Goal: Task Accomplishment & Management: Manage account settings

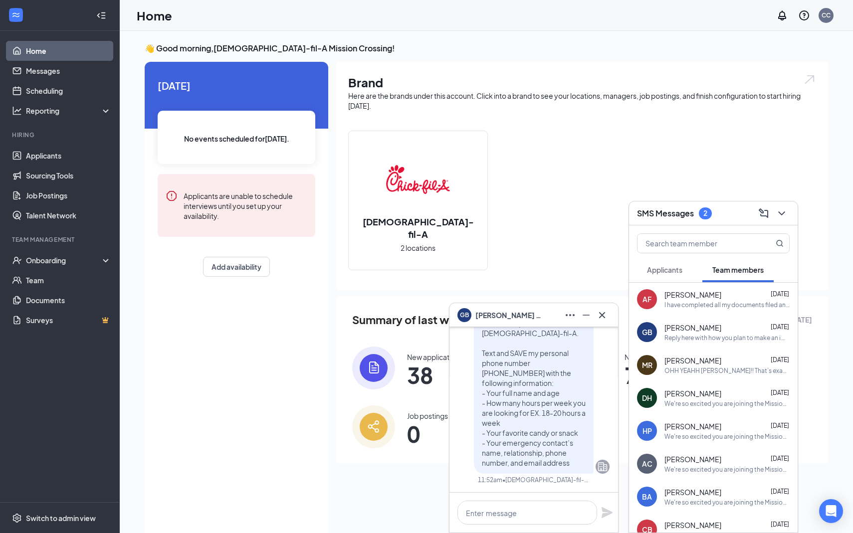
click at [662, 271] on span "Applicants" at bounding box center [664, 269] width 35 height 9
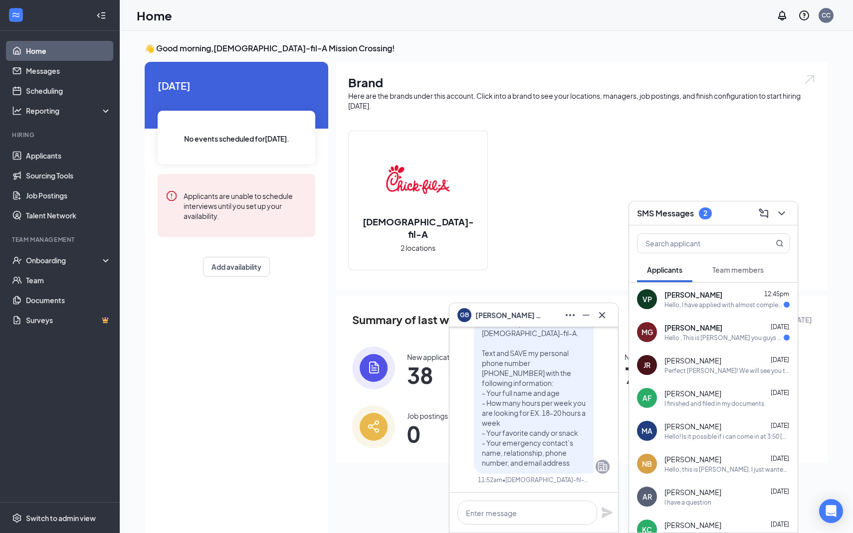
click at [676, 337] on div "Hello , This is [PERSON_NAME] you guys are hiring? I have an application with y…" at bounding box center [723, 338] width 119 height 8
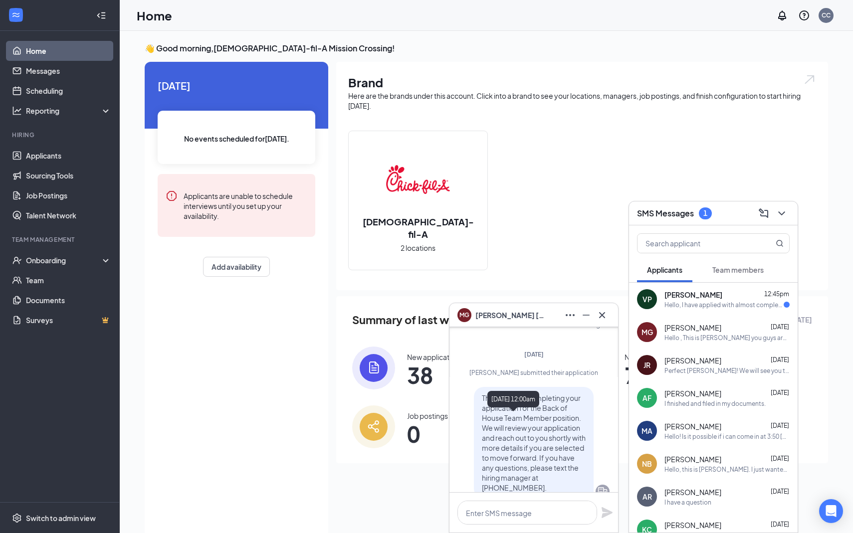
scroll to position [-109, 0]
click at [614, 303] on div "MG [PERSON_NAME] MG [PERSON_NAME] Applicant Back of House Team Member • Mission…" at bounding box center [534, 418] width 170 height 230
click at [386, 356] on img at bounding box center [373, 367] width 43 height 43
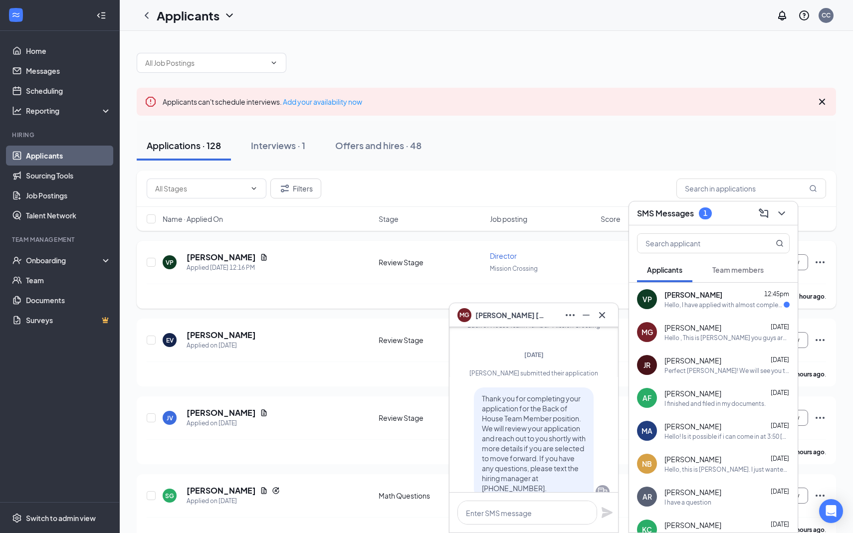
click at [595, 281] on div "VP [PERSON_NAME] Applied [DATE] 12:16 PM Review Stage Director Mission Crossing…" at bounding box center [486, 267] width 679 height 33
click at [612, 305] on div "MG [PERSON_NAME]" at bounding box center [533, 315] width 169 height 24
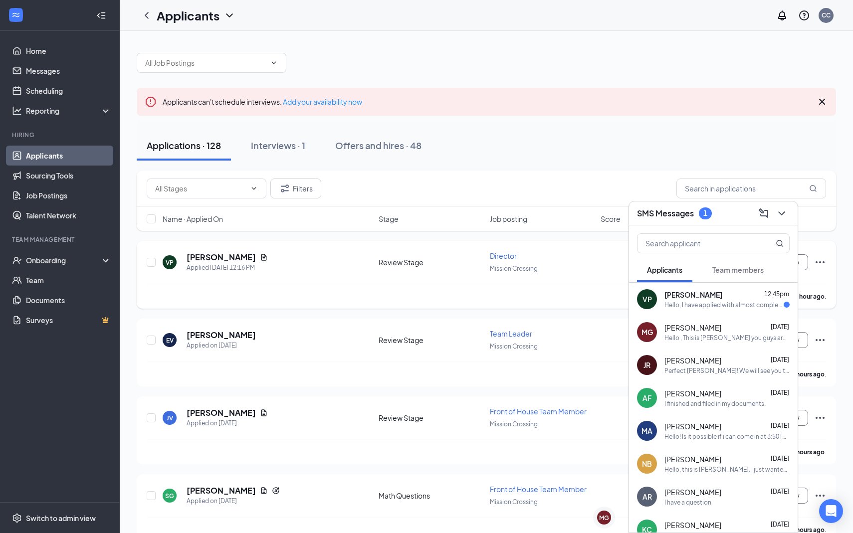
click at [346, 266] on div "VP [PERSON_NAME] Applied [DATE] 12:16 PM" at bounding box center [268, 262] width 210 height 21
click at [262, 261] on div "VP [PERSON_NAME] Applied [DATE] 12:16 PM" at bounding box center [268, 262] width 210 height 21
click at [209, 252] on h5 "[PERSON_NAME]" at bounding box center [220, 257] width 69 height 11
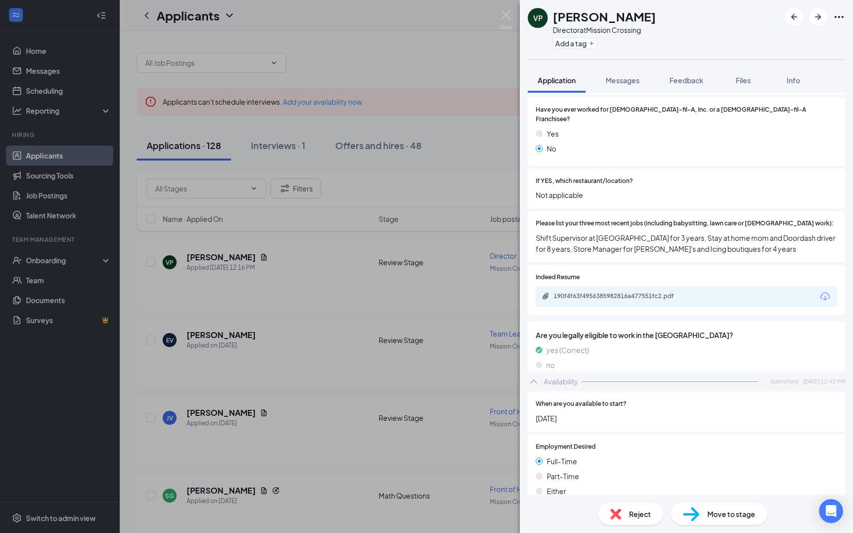
scroll to position [267, 0]
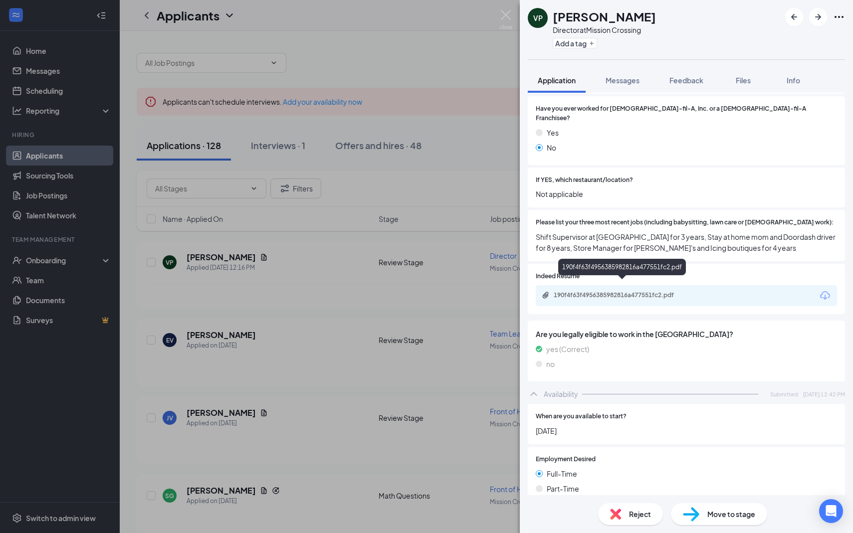
click at [669, 291] on div "190f4f63f4956385982816a477551fc2.pdf" at bounding box center [623, 295] width 140 height 8
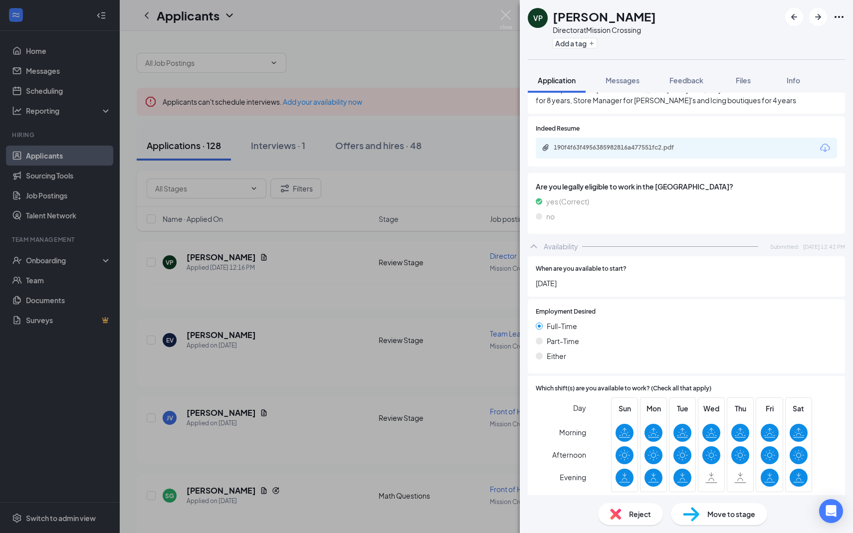
scroll to position [478, 0]
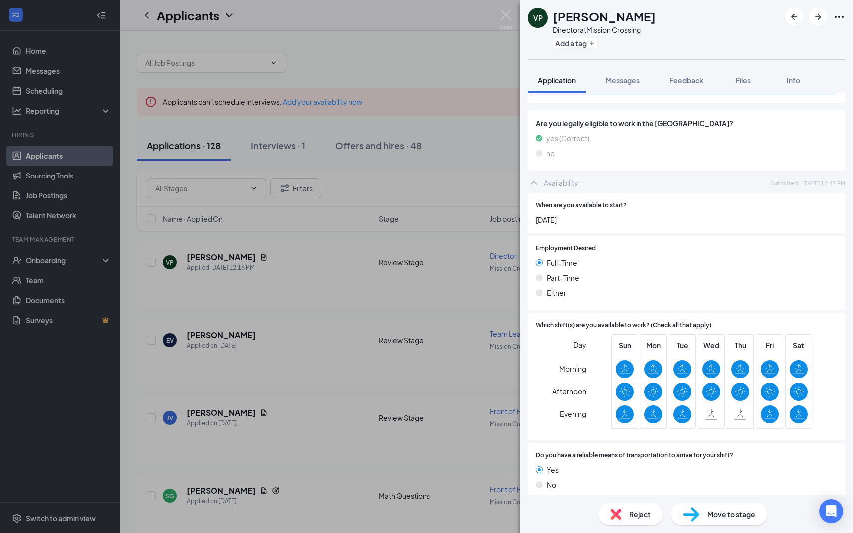
click at [390, 363] on div "VP [PERSON_NAME] Director at [GEOGRAPHIC_DATA] Add a tag Application Messages F…" at bounding box center [426, 266] width 853 height 533
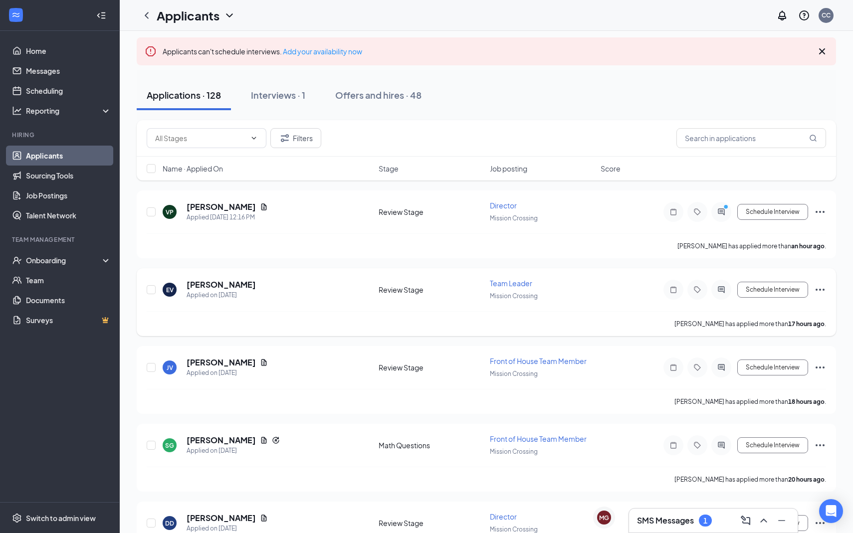
scroll to position [71, 0]
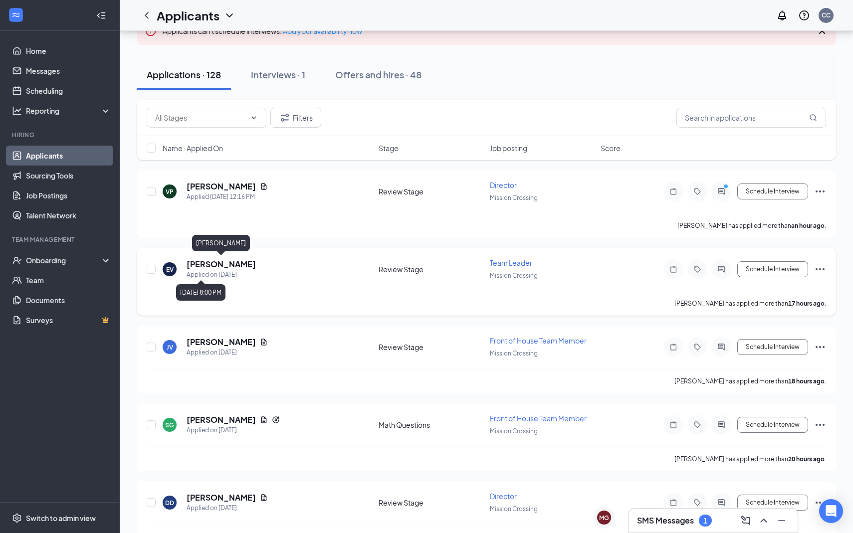
click at [226, 263] on h5 "[PERSON_NAME]" at bounding box center [220, 264] width 69 height 11
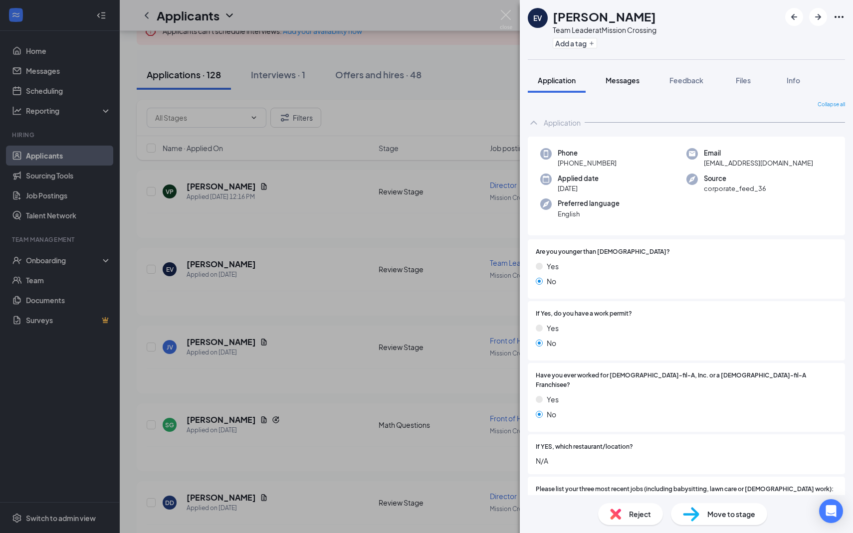
click at [625, 68] on button "Messages" at bounding box center [622, 80] width 54 height 25
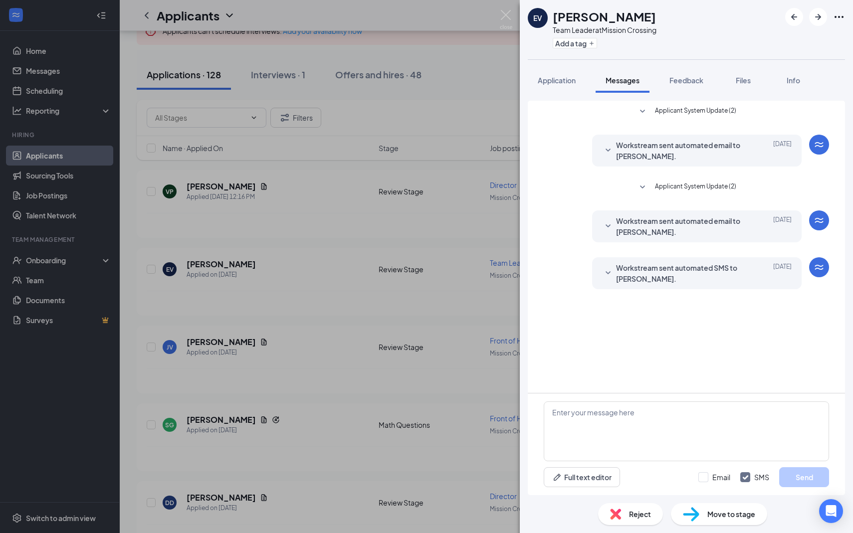
click at [361, 274] on div "EV [PERSON_NAME] Team Leader at [GEOGRAPHIC_DATA] Add a tag Application Message…" at bounding box center [426, 266] width 853 height 533
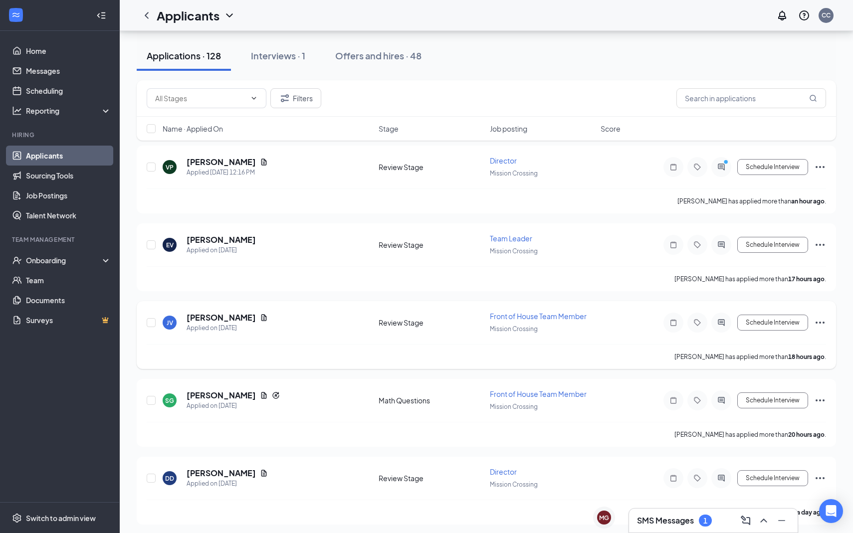
scroll to position [106, 0]
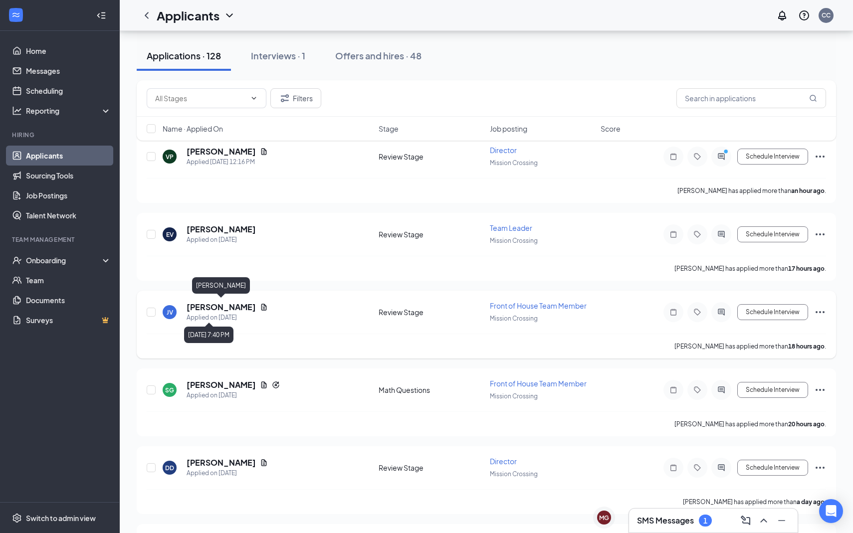
click at [246, 303] on h5 "[PERSON_NAME]" at bounding box center [220, 307] width 69 height 11
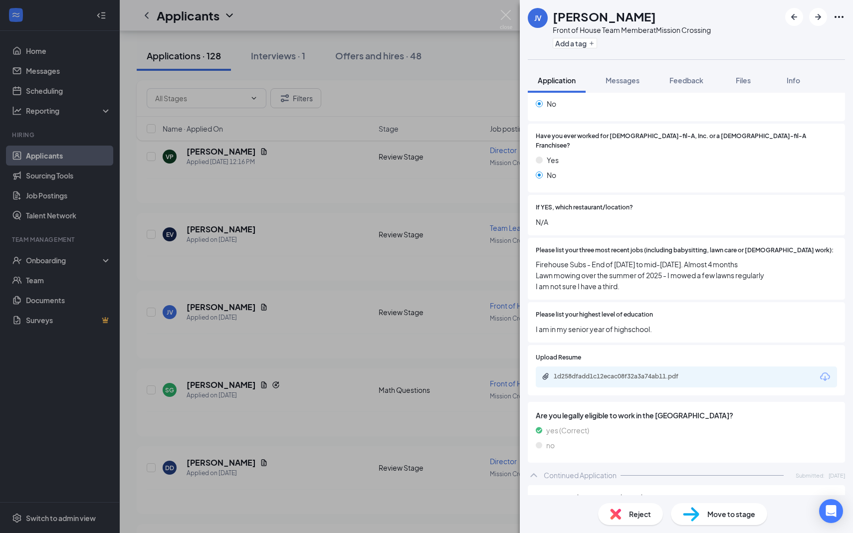
scroll to position [237, 0]
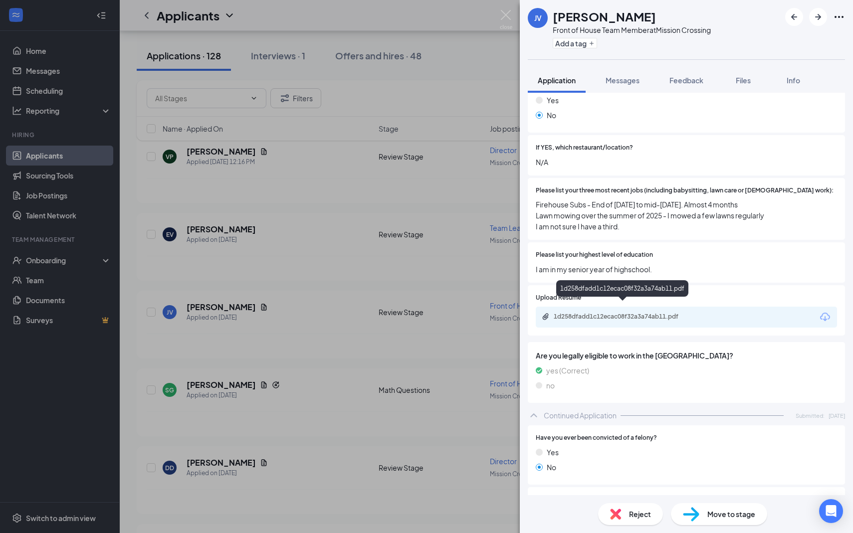
click at [618, 313] on div "1d258dfadd1c12ecac08f32a3a74ab11.pdf" at bounding box center [623, 317] width 140 height 8
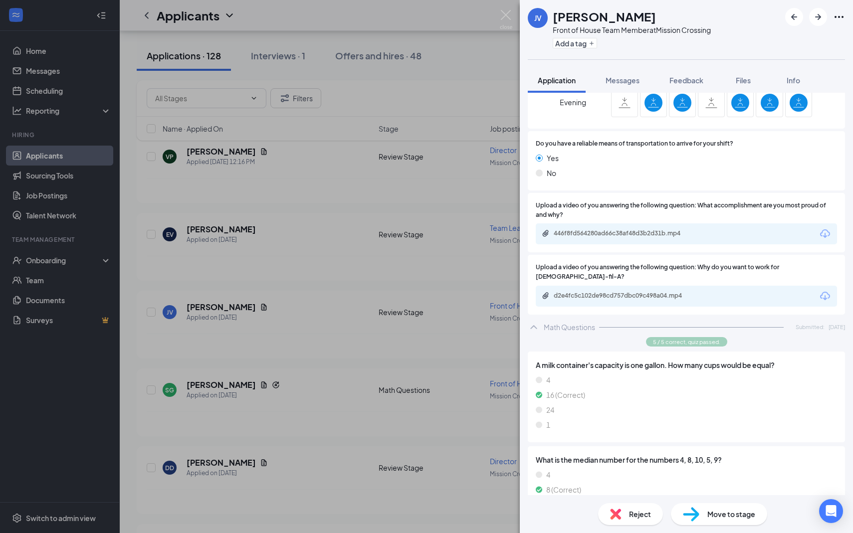
scroll to position [909, 0]
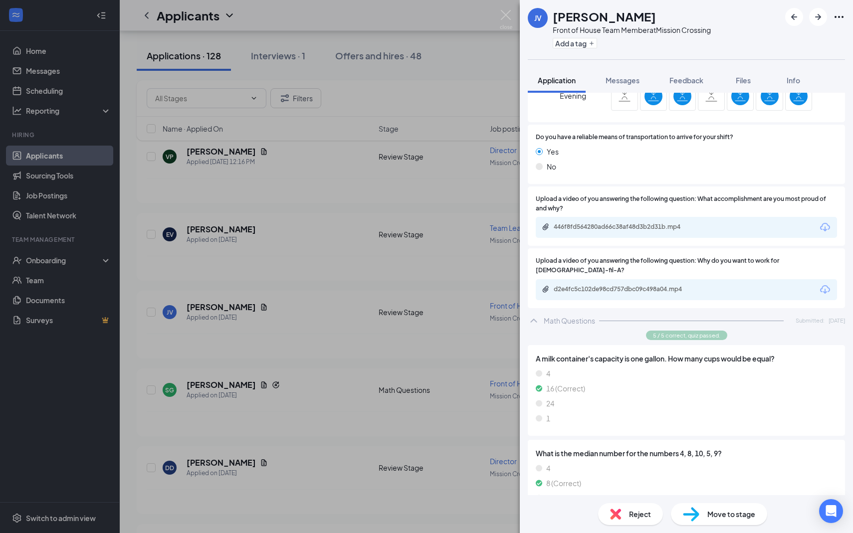
click at [586, 279] on div "d2e4fc5c102de98cd757dbc09c498a04.mp4" at bounding box center [685, 289] width 301 height 21
click at [597, 331] on div "5 / 5 correct, quiz passed." at bounding box center [685, 335] width 317 height 9
click at [610, 286] on div "Upload a video of you answering the following question: Why do you want to work…" at bounding box center [685, 278] width 317 height 60
click at [613, 283] on div "Upload a video of you answering the following question: Why do you want to work…" at bounding box center [685, 278] width 317 height 60
click at [616, 285] on div "d2e4fc5c102de98cd757dbc09c498a04.mp4" at bounding box center [623, 289] width 140 height 8
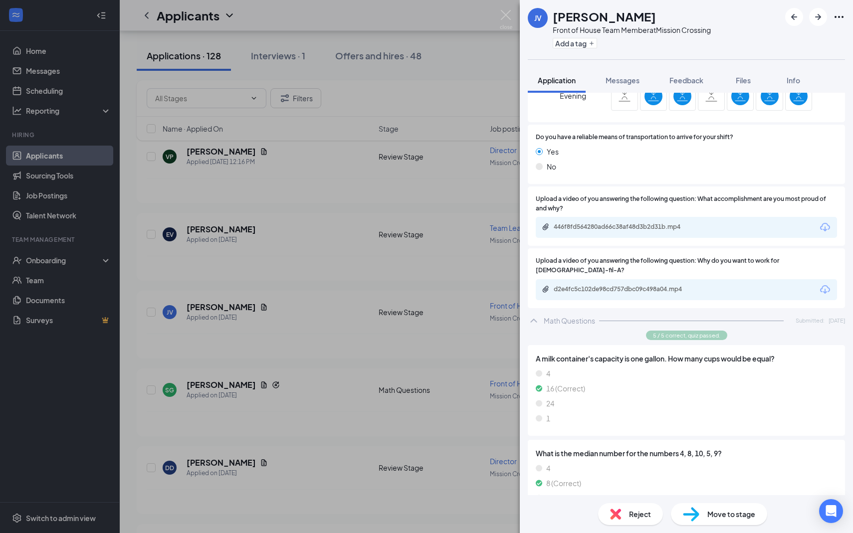
click at [609, 288] on div "Upload a video of you answering the following question: Why do you want to work…" at bounding box center [685, 278] width 317 height 60
click at [607, 281] on div "d2e4fc5c102de98cd757dbc09c498a04.mp4" at bounding box center [685, 289] width 301 height 21
click at [612, 285] on div "d2e4fc5c102de98cd757dbc09c498a04.mp4" at bounding box center [623, 289] width 140 height 8
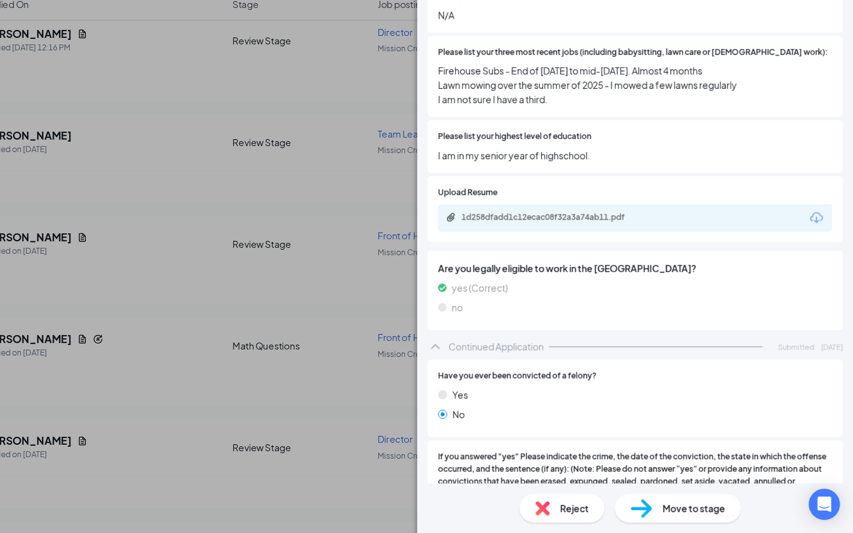
scroll to position [243, 0]
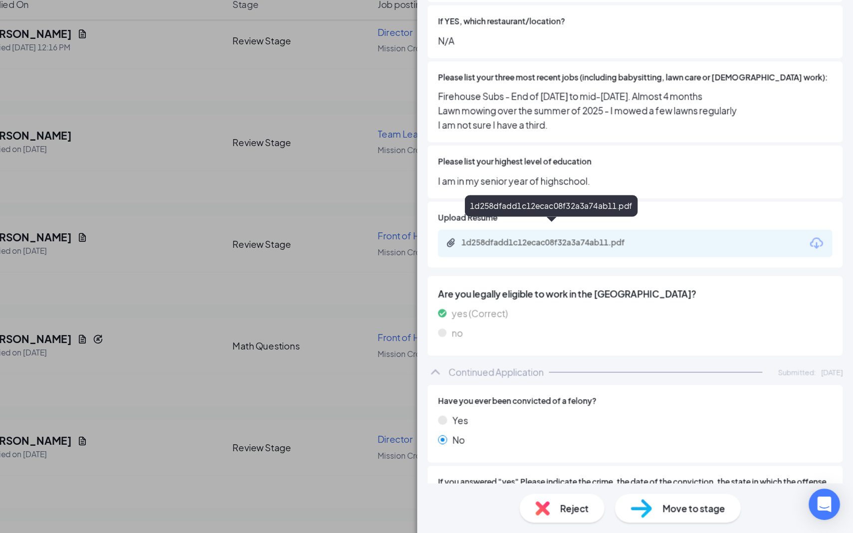
click at [651, 307] on div "1d258dfadd1c12ecac08f32a3a74ab11.pdf" at bounding box center [623, 311] width 140 height 8
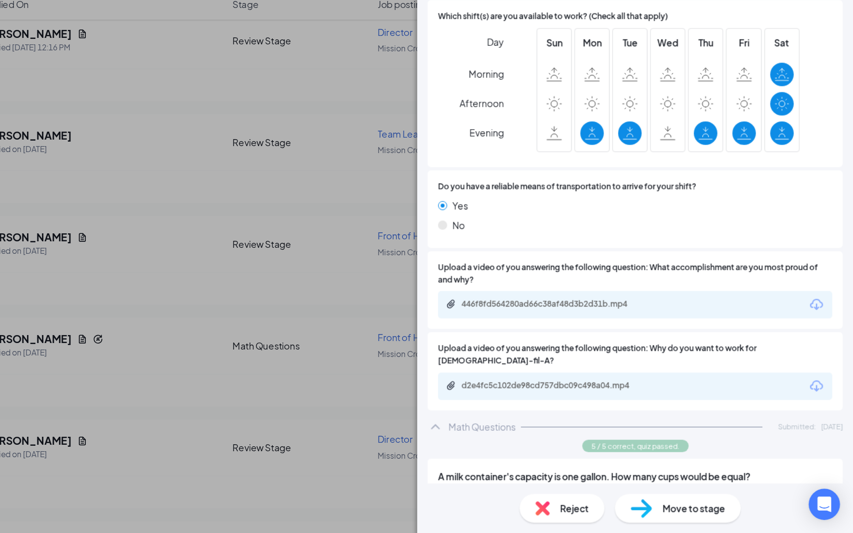
scroll to position [853, 0]
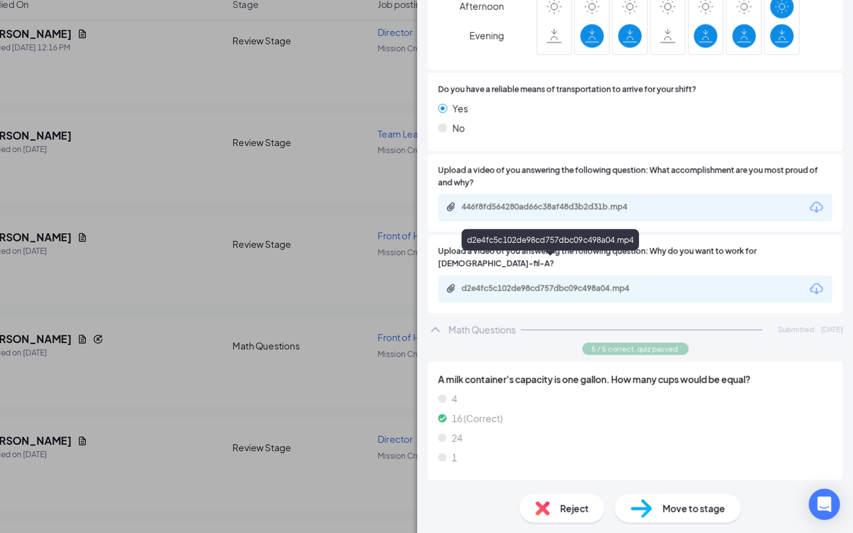
click at [631, 342] on div "d2e4fc5c102de98cd757dbc09c498a04.mp4" at bounding box center [623, 346] width 140 height 8
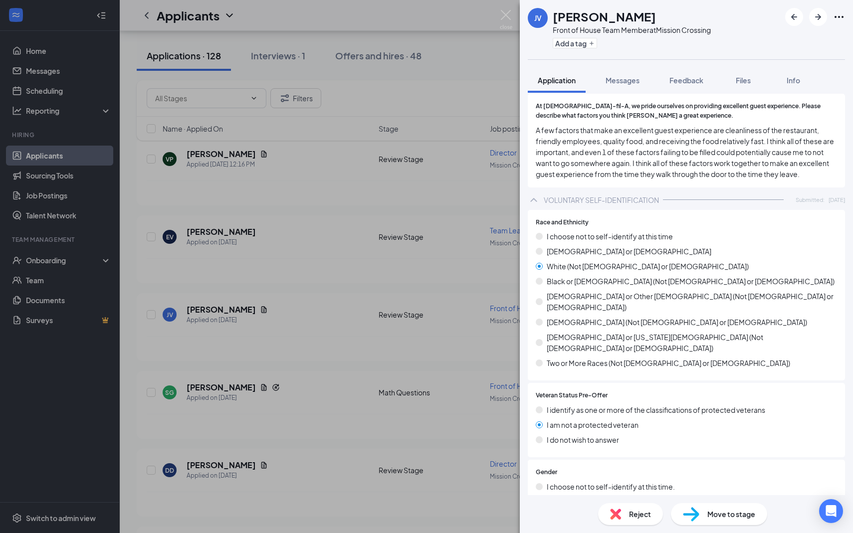
scroll to position [1918, 0]
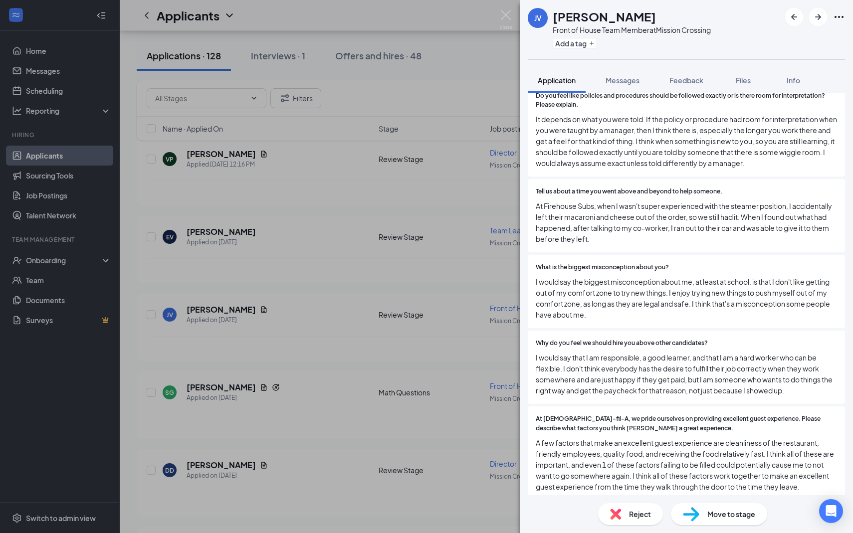
click at [461, 164] on div "JV [PERSON_NAME] Front of House Team Member at [GEOGRAPHIC_DATA] Add a tag Appl…" at bounding box center [426, 266] width 853 height 533
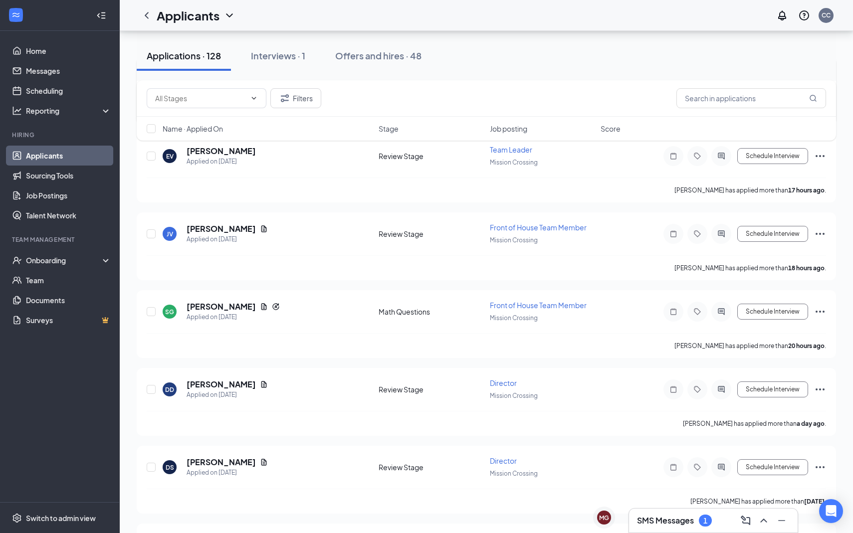
scroll to position [187, 0]
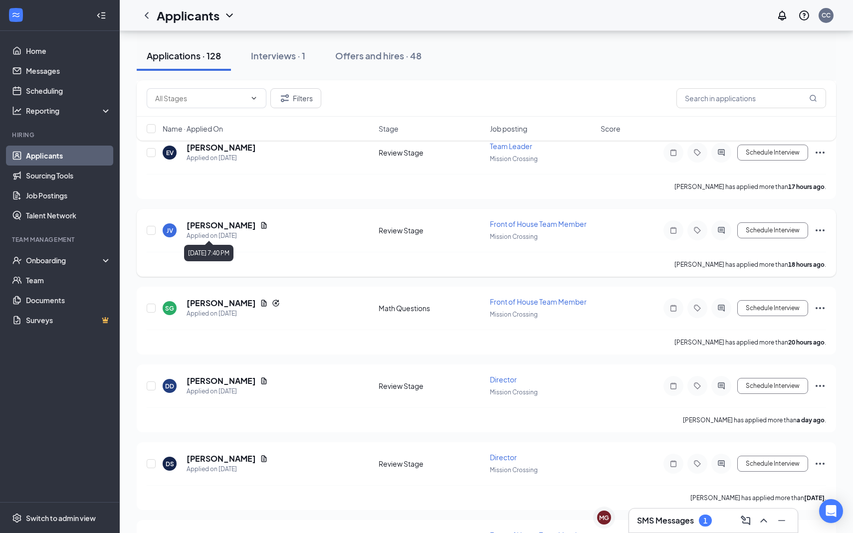
click at [194, 235] on div "Applied on [DATE]" at bounding box center [226, 236] width 81 height 10
click at [210, 227] on h5 "[PERSON_NAME]" at bounding box center [220, 225] width 69 height 11
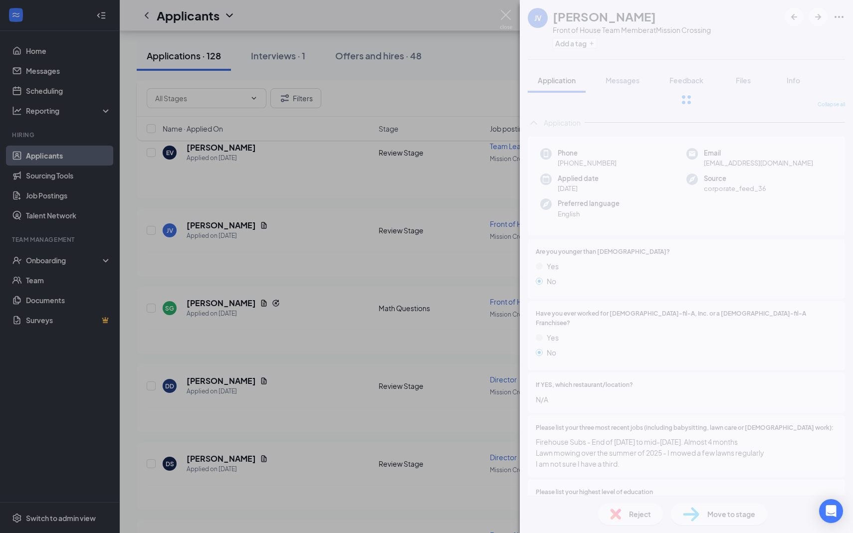
click at [265, 302] on div "JV [PERSON_NAME] Front of House Team Member at [GEOGRAPHIC_DATA] Add a tag Appl…" at bounding box center [426, 266] width 853 height 533
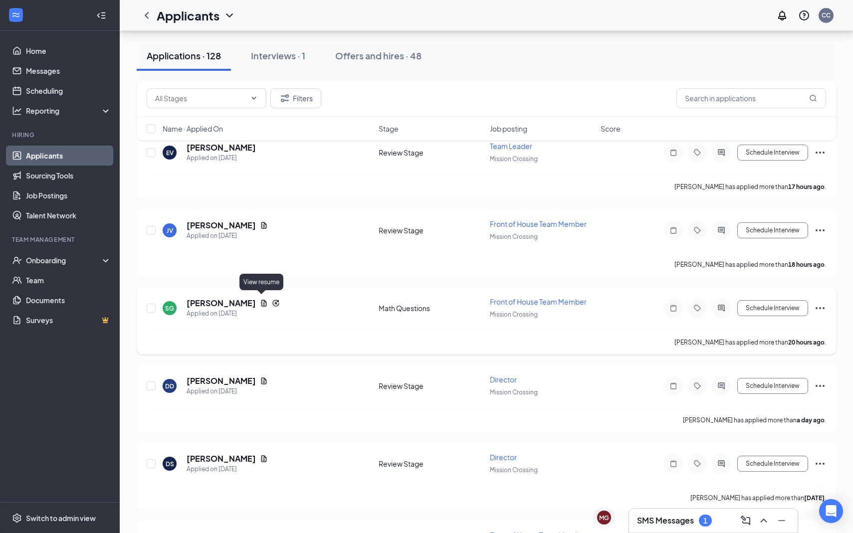
click at [263, 304] on icon "Document" at bounding box center [264, 303] width 8 height 8
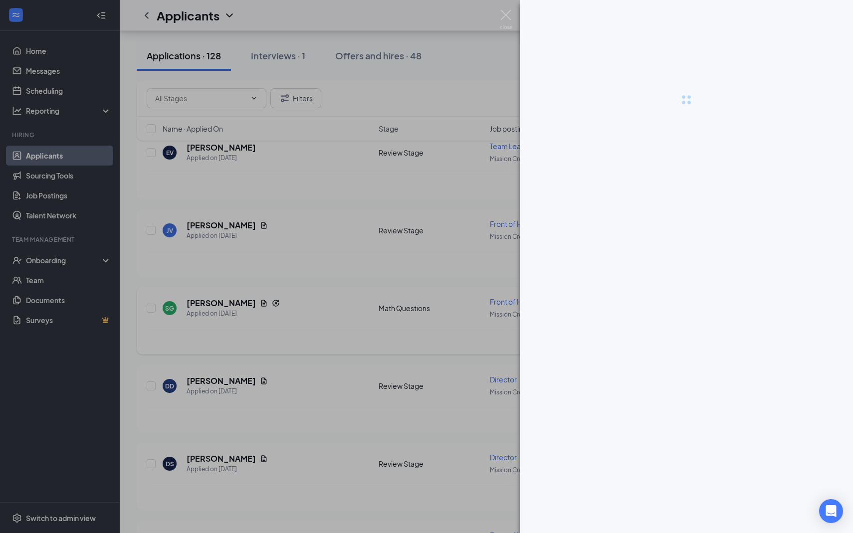
click at [228, 303] on div at bounding box center [426, 266] width 853 height 533
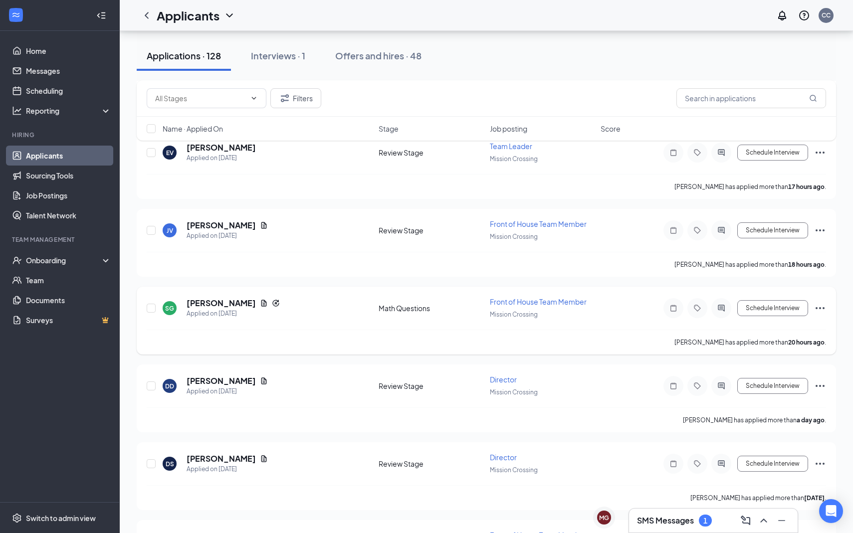
click at [207, 304] on h5 "[PERSON_NAME]" at bounding box center [220, 303] width 69 height 11
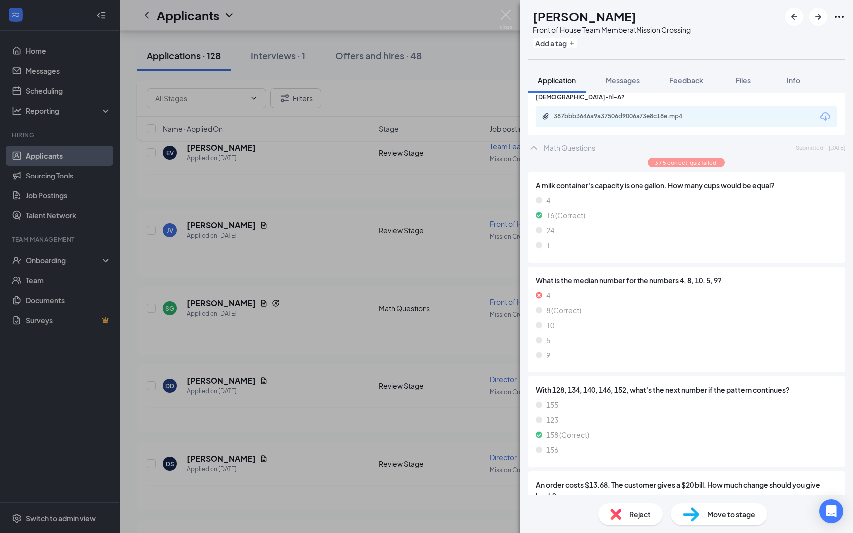
scroll to position [1030, 0]
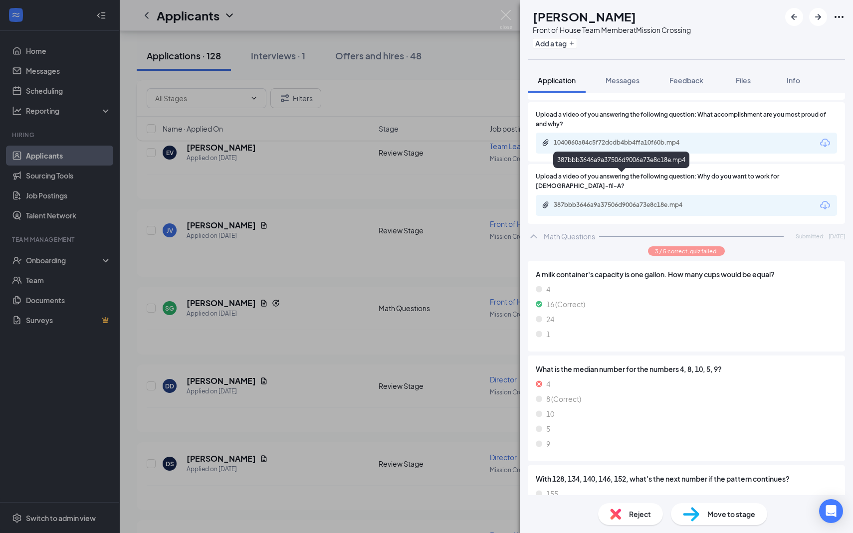
click at [632, 201] on div "387bbb3646a9a37506d9006a73e8c18e.mp4" at bounding box center [623, 205] width 140 height 8
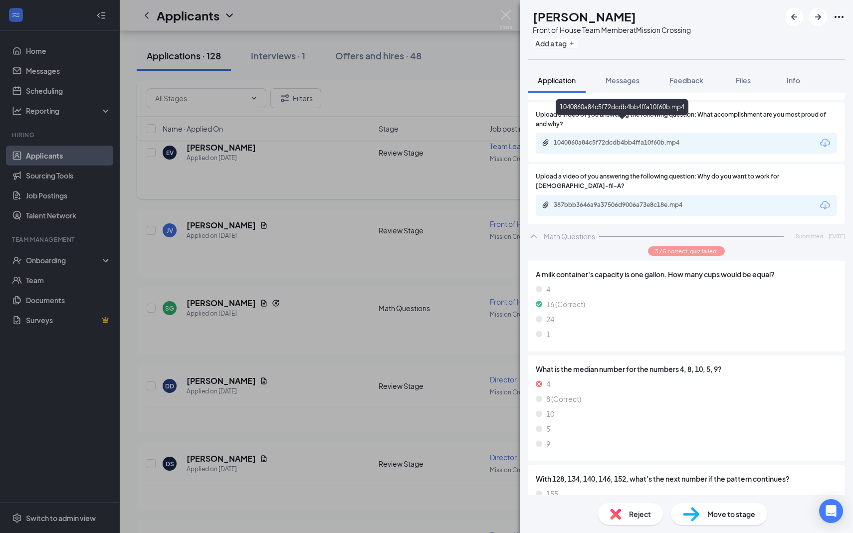
click at [374, 173] on div "SG [PERSON_NAME] Front of House Team Member at [GEOGRAPHIC_DATA] Add a tag Appl…" at bounding box center [426, 266] width 853 height 533
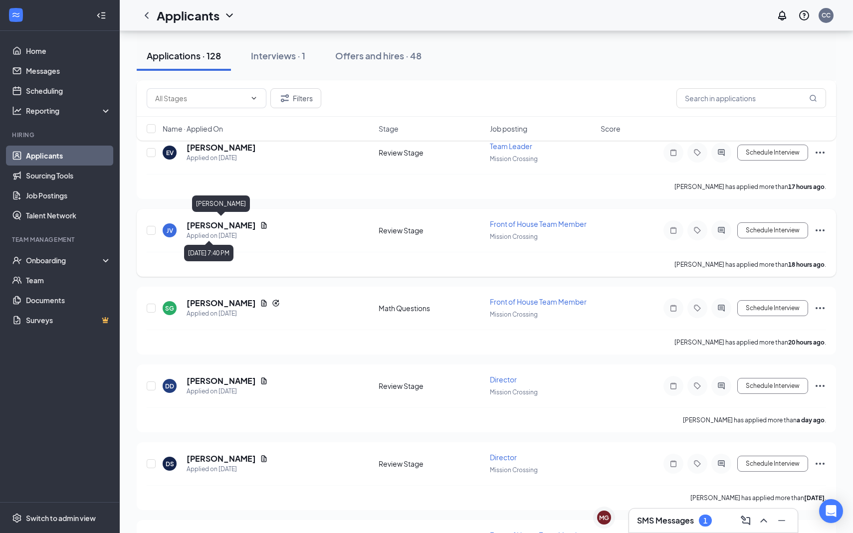
click at [221, 232] on div "Applied on [DATE]" at bounding box center [226, 236] width 81 height 10
click at [229, 224] on h5 "[PERSON_NAME]" at bounding box center [220, 225] width 69 height 11
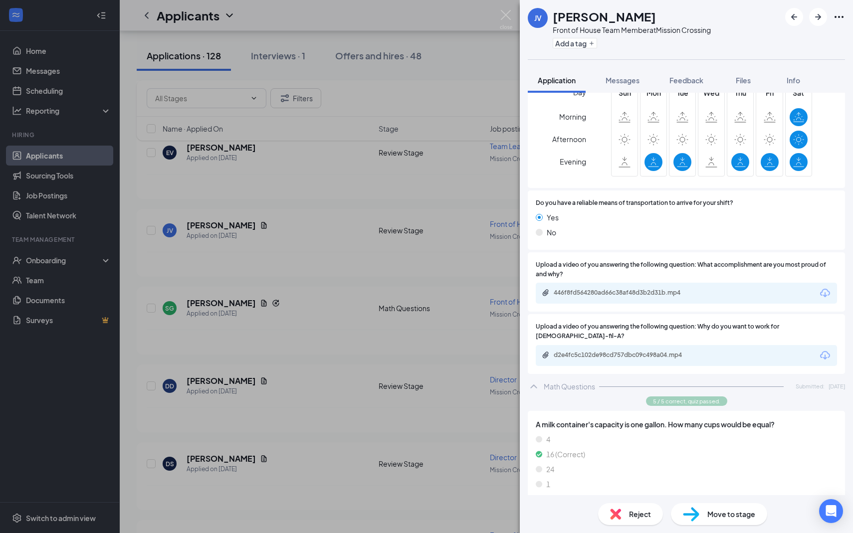
scroll to position [931, 0]
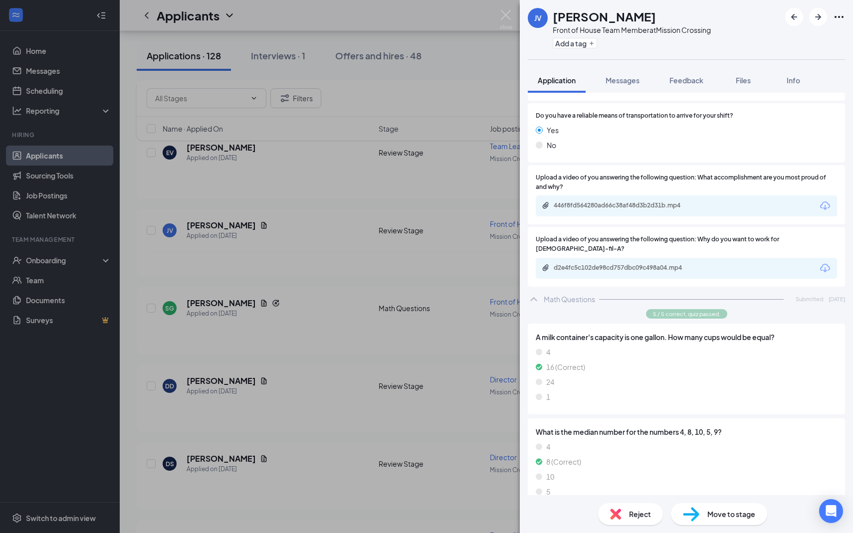
click at [663, 258] on div "d2e4fc5c102de98cd757dbc09c498a04.mp4" at bounding box center [685, 268] width 301 height 21
click at [663, 264] on div "d2e4fc5c102de98cd757dbc09c498a04.mp4" at bounding box center [623, 268] width 140 height 8
click at [323, 158] on div "JV [PERSON_NAME] Front of House Team Member at [GEOGRAPHIC_DATA] Add a tag Appl…" at bounding box center [426, 266] width 853 height 533
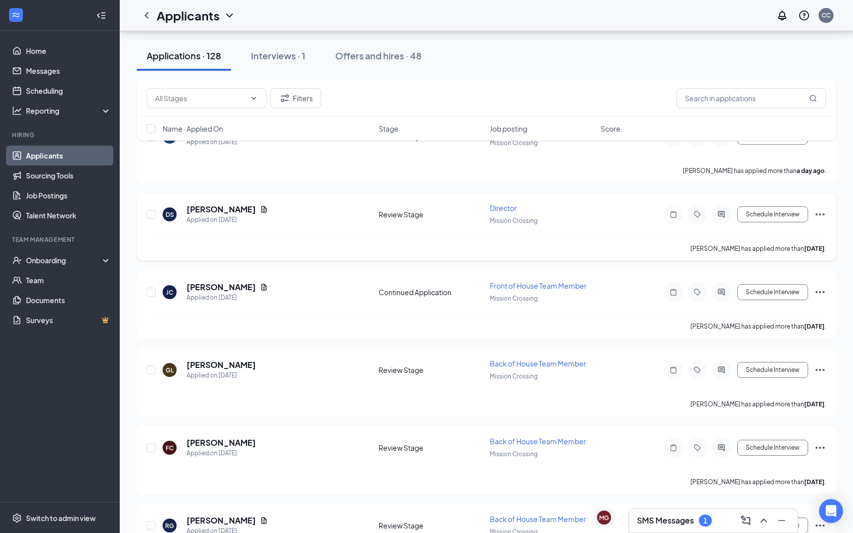
scroll to position [437, 0]
click at [646, 525] on h3 "SMS Messages" at bounding box center [665, 520] width 57 height 11
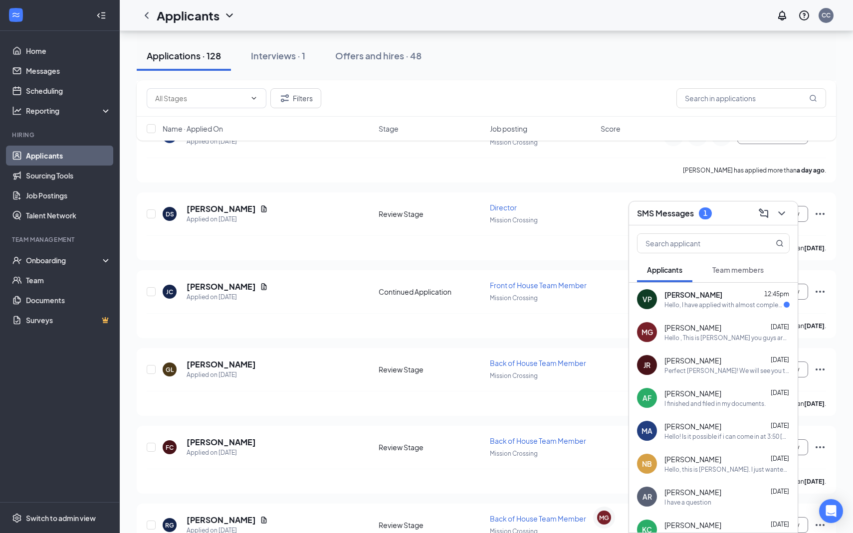
click at [714, 295] on span "[PERSON_NAME]" at bounding box center [693, 295] width 58 height 10
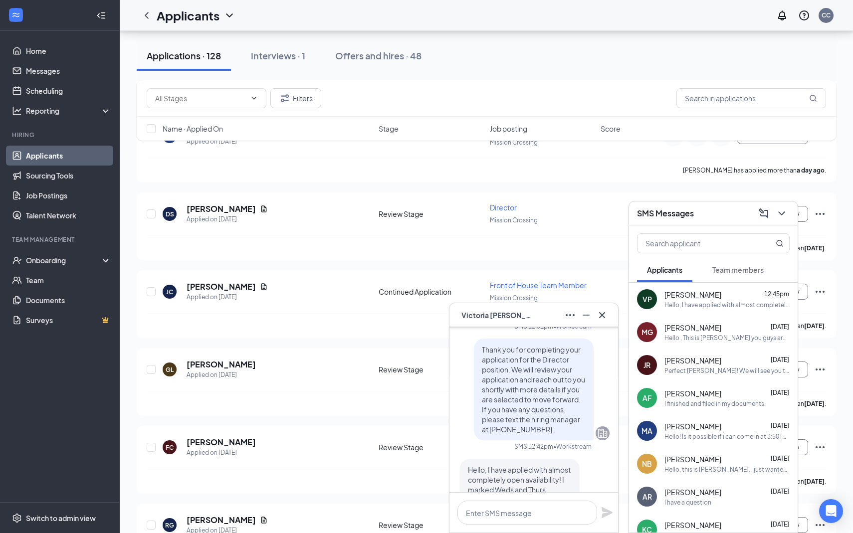
scroll to position [0, 0]
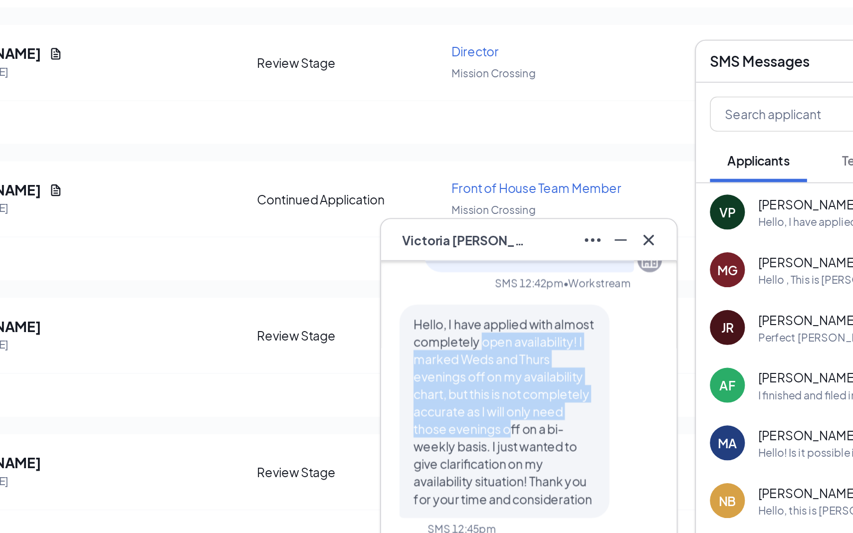
drag, startPoint x: 545, startPoint y: 361, endPoint x: 566, endPoint y: 396, distance: 40.4
click at [567, 399] on span "Hello, I have applied with almost completely open availability! I marked Weds a…" at bounding box center [519, 412] width 103 height 109
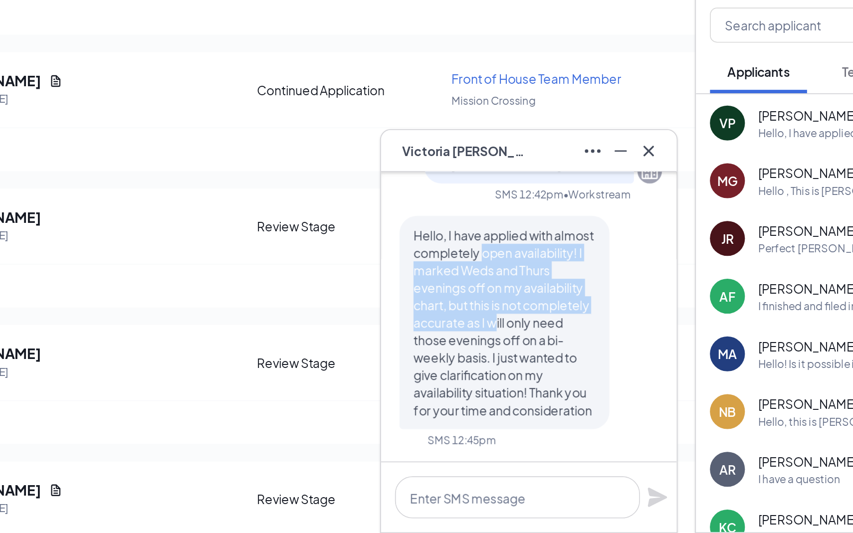
scroll to position [449, 0]
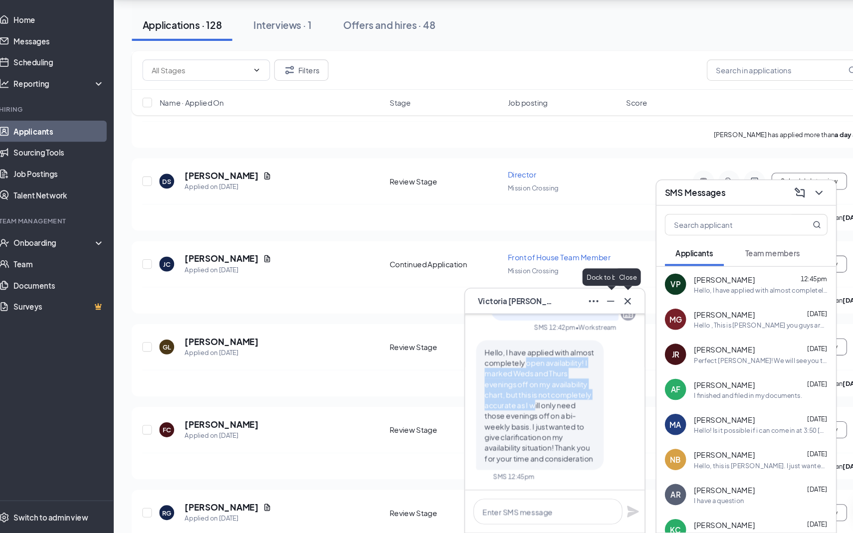
click at [607, 313] on icon "Cross" at bounding box center [602, 315] width 12 height 12
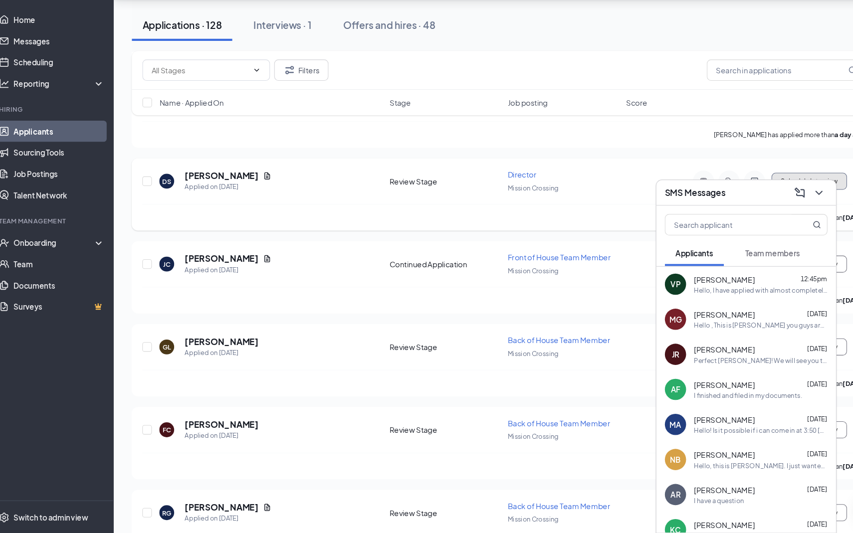
click at [788, 196] on button "Schedule Interview" at bounding box center [772, 202] width 71 height 16
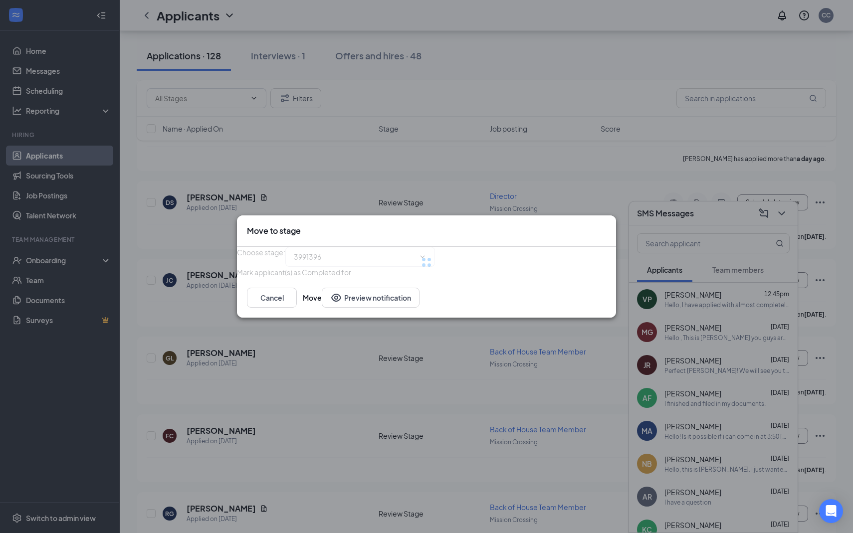
type input "Onsite Interview (next stage)"
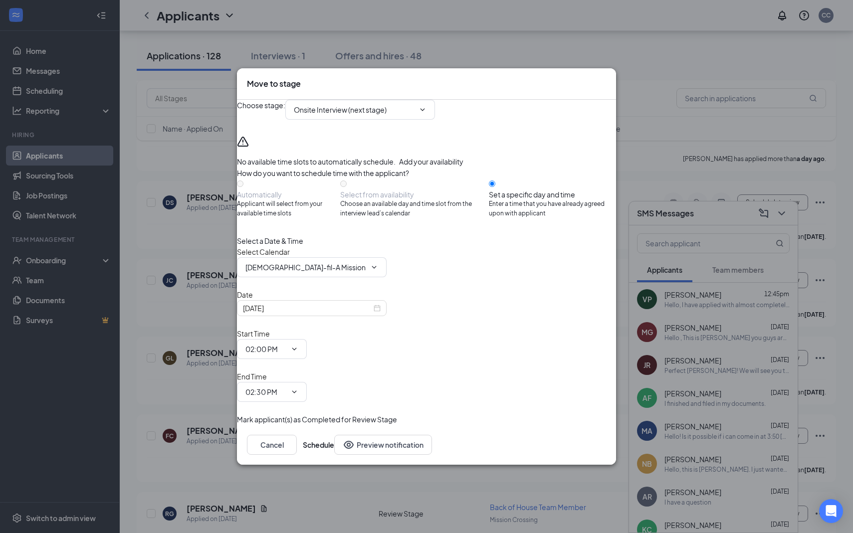
click at [603, 100] on div "Move to stage" at bounding box center [426, 83] width 379 height 31
click at [591, 89] on div "Move to stage" at bounding box center [426, 83] width 359 height 11
click at [607, 100] on div "Move to stage" at bounding box center [426, 83] width 379 height 31
click at [606, 78] on icon "Cross" at bounding box center [606, 78] width 0 height 0
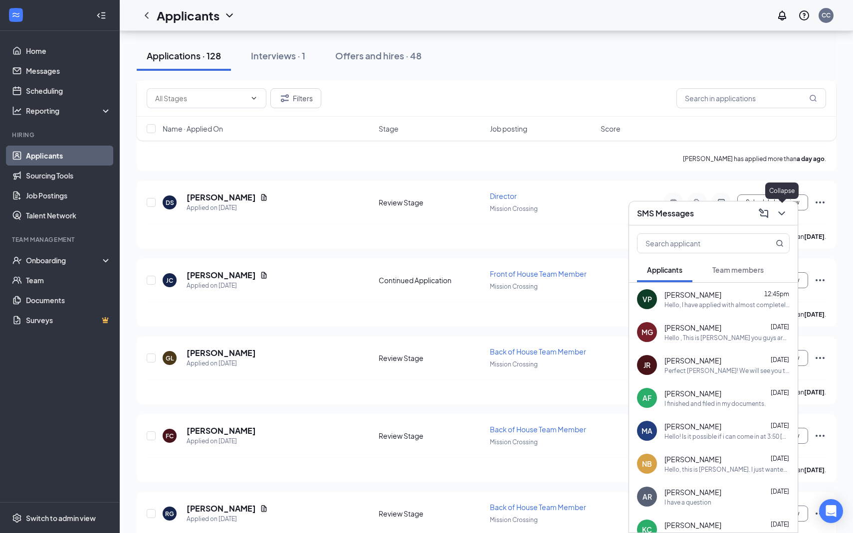
click at [787, 211] on icon "ChevronDown" at bounding box center [781, 213] width 12 height 12
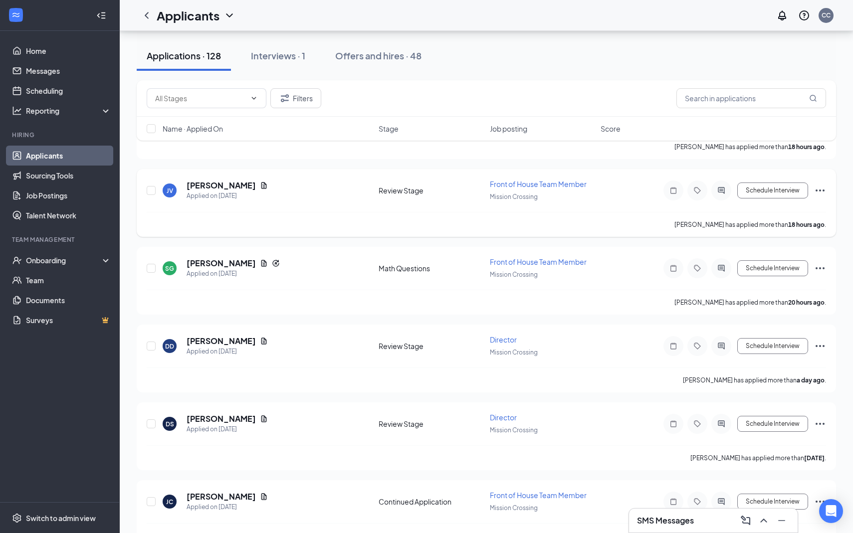
scroll to position [372, 0]
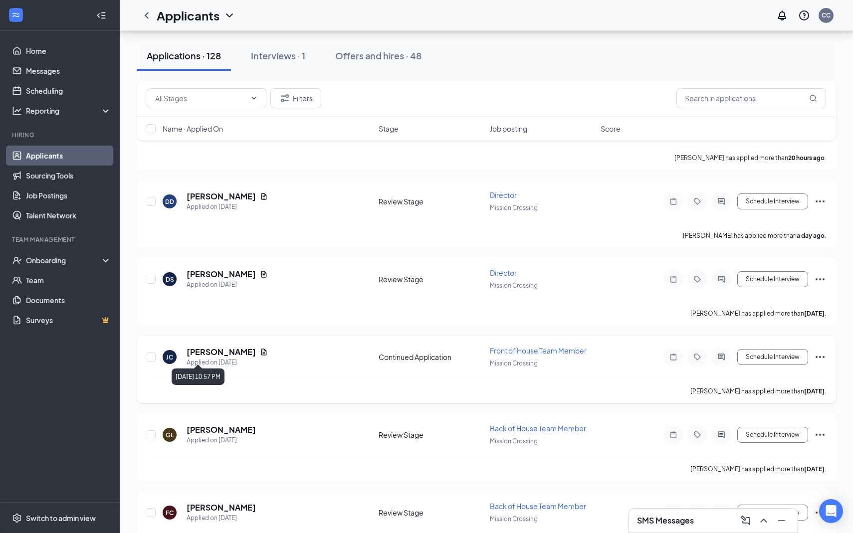
click at [188, 346] on h5 "[PERSON_NAME]" at bounding box center [220, 351] width 69 height 11
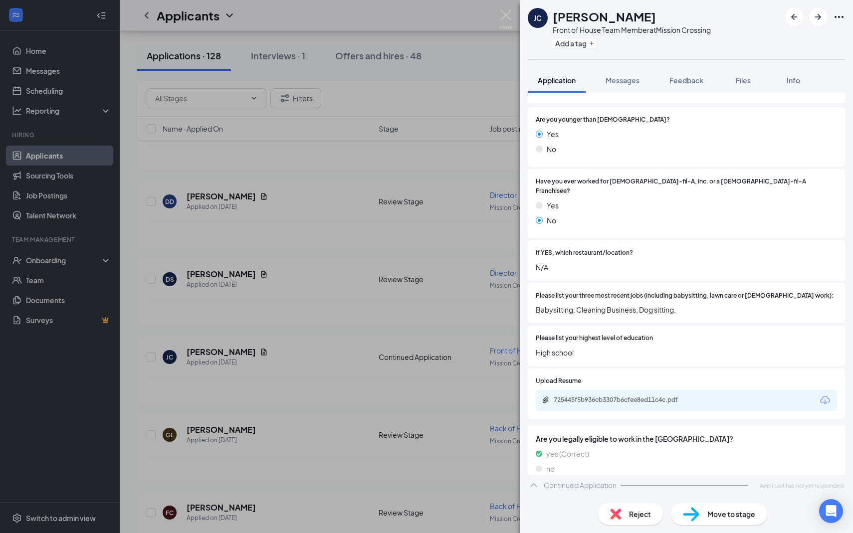
scroll to position [132, 0]
click at [624, 530] on div "Reject Move to stage" at bounding box center [685, 514] width 333 height 38
click at [624, 521] on div "Reject" at bounding box center [630, 514] width 65 height 22
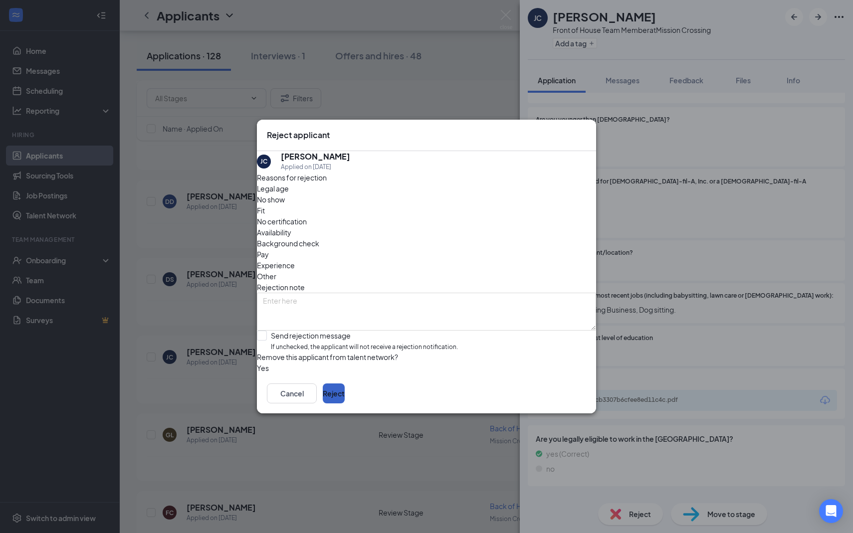
click at [345, 403] on button "Reject" at bounding box center [334, 393] width 22 height 20
click at [323, 399] on button "button" at bounding box center [323, 393] width 0 height 20
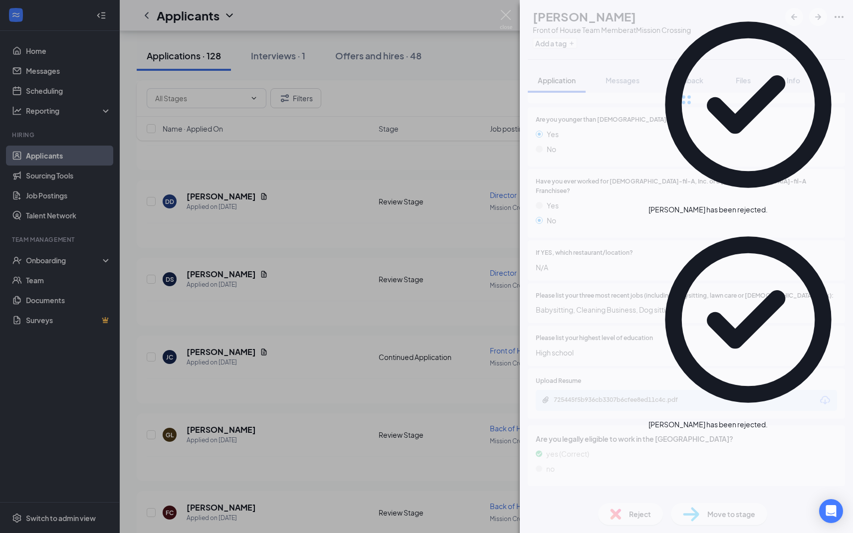
click at [277, 335] on div "[PERSON_NAME] Front of House Team Member at [GEOGRAPHIC_DATA] Add a tag Applica…" at bounding box center [426, 266] width 853 height 533
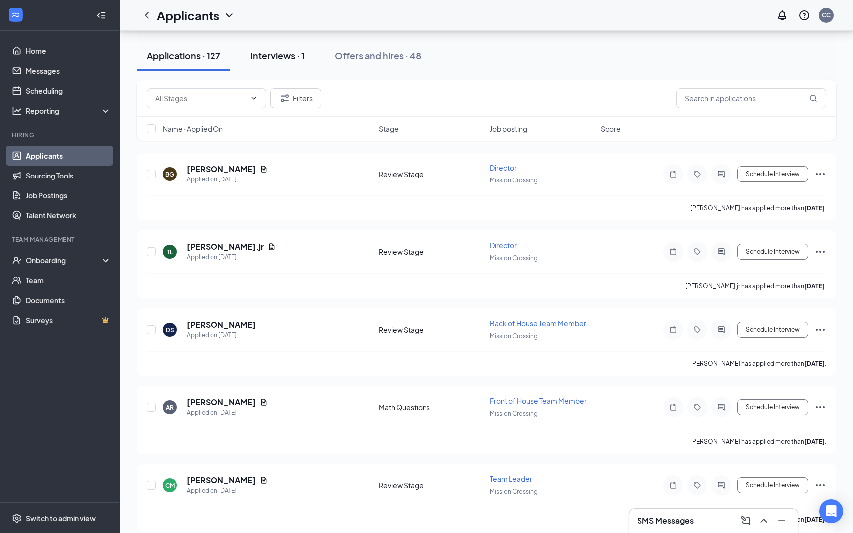
scroll to position [791, 0]
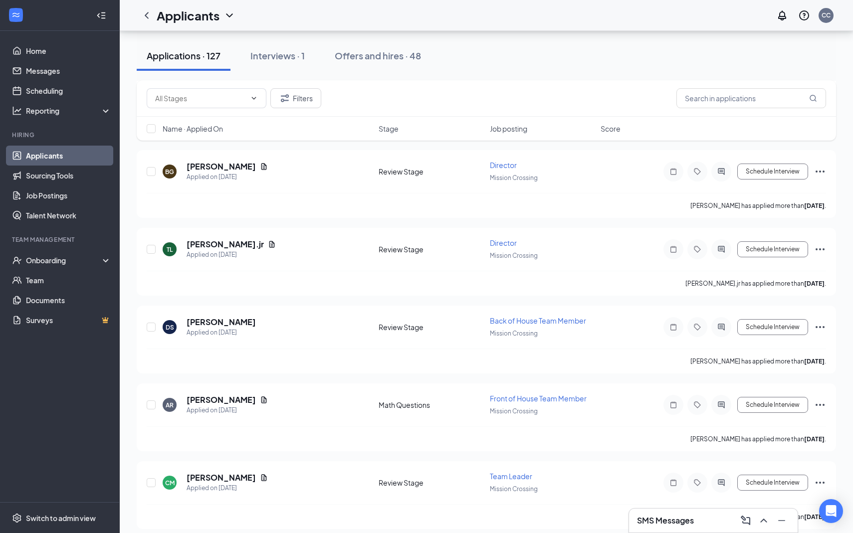
click at [558, 125] on div "Job posting" at bounding box center [542, 129] width 105 height 10
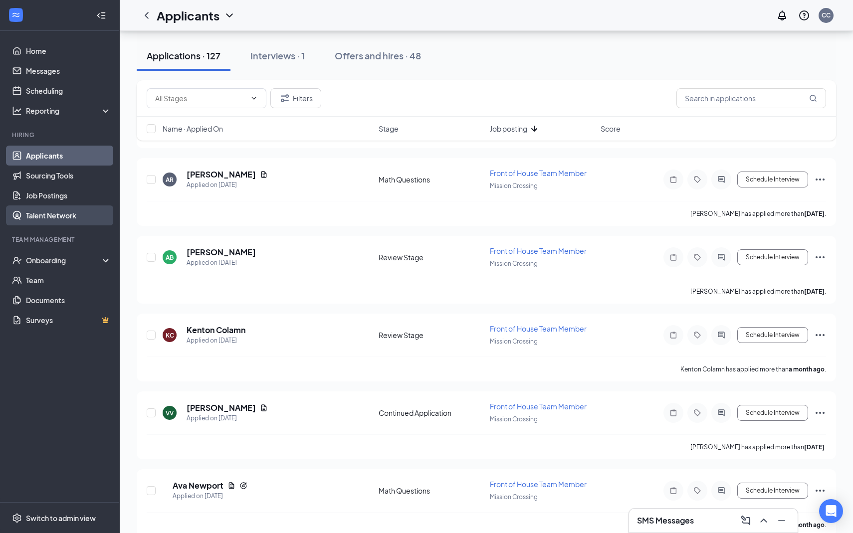
scroll to position [2495, 0]
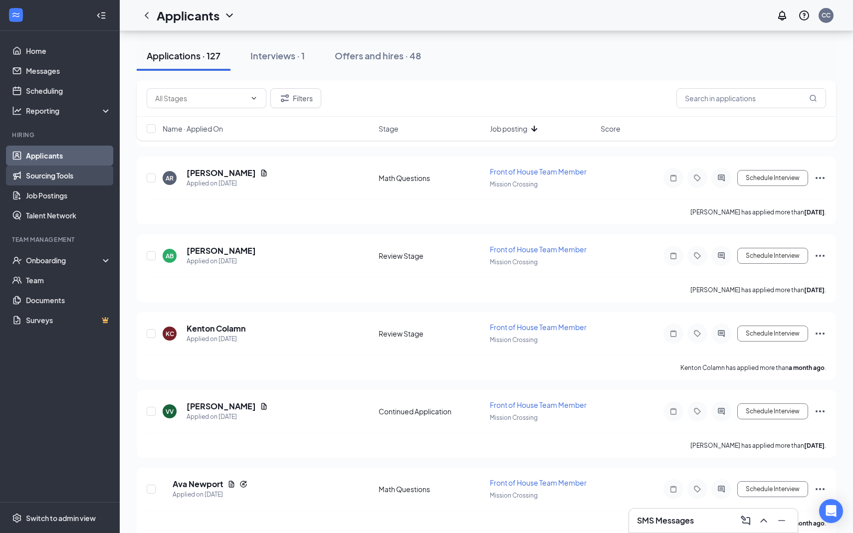
click at [60, 184] on link "Sourcing Tools" at bounding box center [68, 176] width 85 height 20
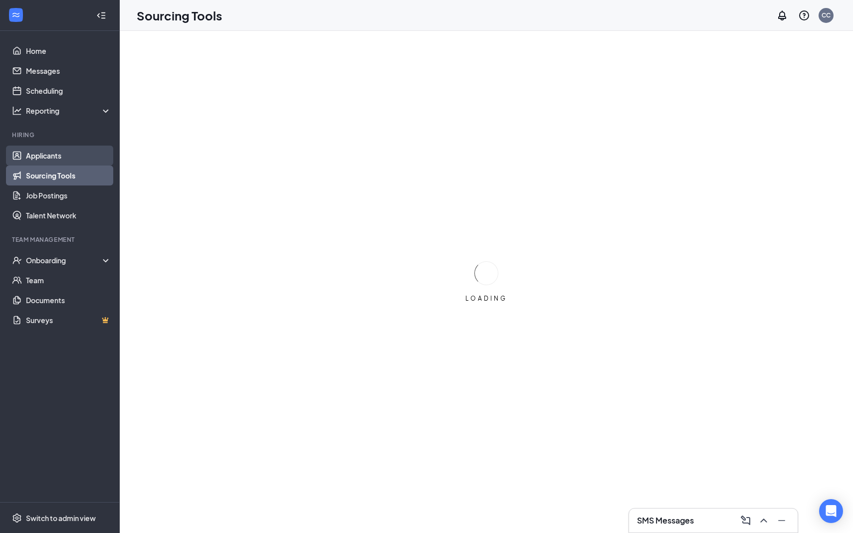
click at [82, 161] on link "Applicants" at bounding box center [68, 156] width 85 height 20
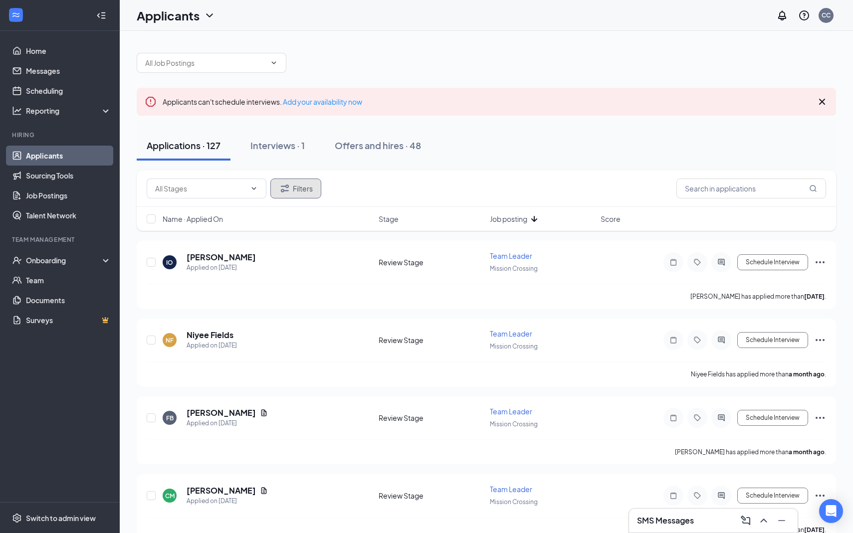
click at [273, 186] on button "Filters" at bounding box center [295, 188] width 51 height 20
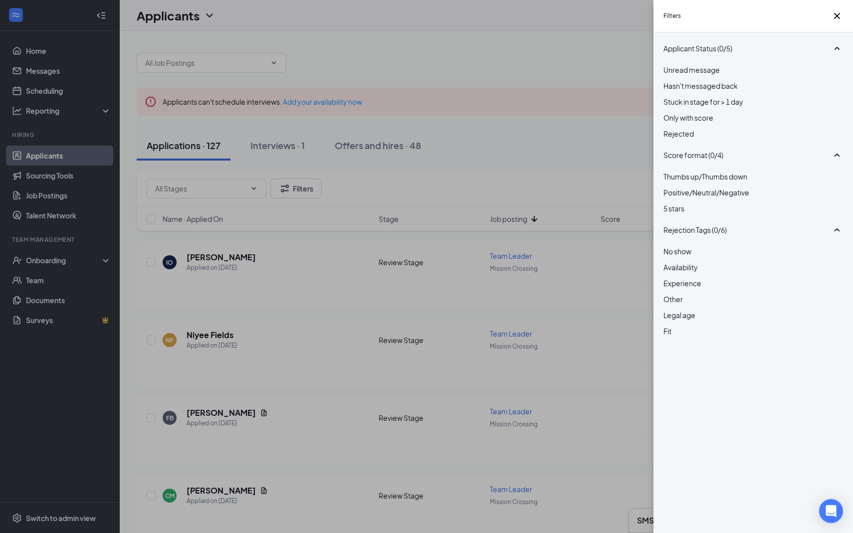
click at [287, 129] on div "Filters Applicant Status (0/5) Unread message Hasn't messaged back Stuck in sta…" at bounding box center [426, 266] width 853 height 533
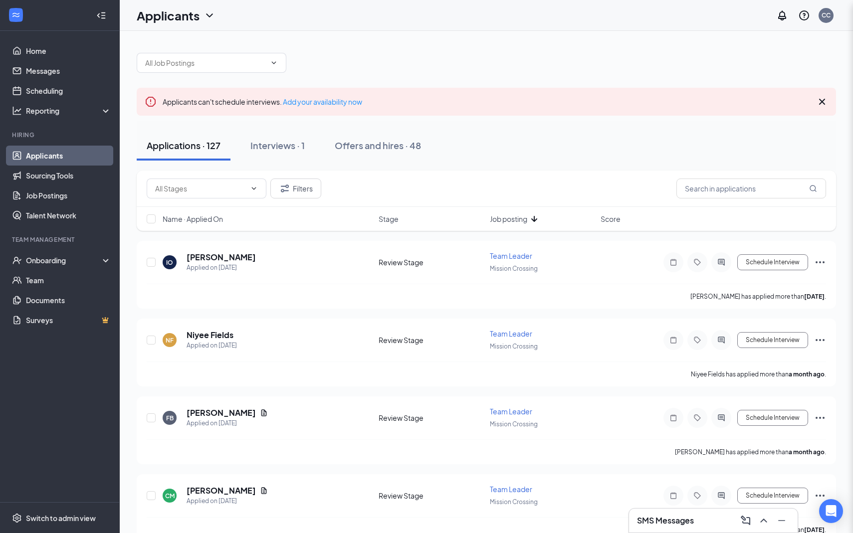
click at [295, 134] on div "Filters Applicant Status (0/5) Unread message Hasn't messaged back Stuck in sta…" at bounding box center [426, 266] width 853 height 533
click at [295, 138] on button "Interviews · 1" at bounding box center [277, 146] width 74 height 30
click at [295, 141] on div "Interviews · 1" at bounding box center [277, 145] width 54 height 12
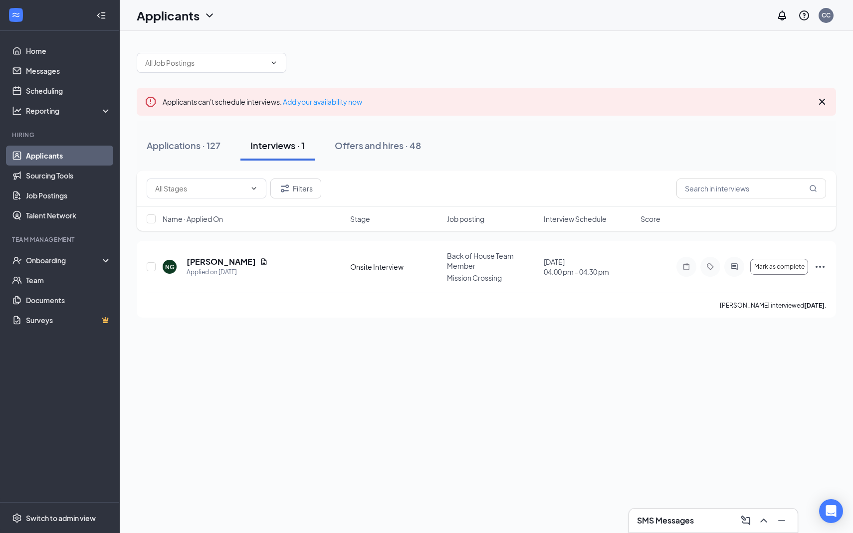
click at [194, 161] on div "Applications · 127 Interviews · 1 Offers and hires · 48" at bounding box center [486, 146] width 699 height 50
click at [186, 156] on button "Applications · 127" at bounding box center [184, 146] width 94 height 30
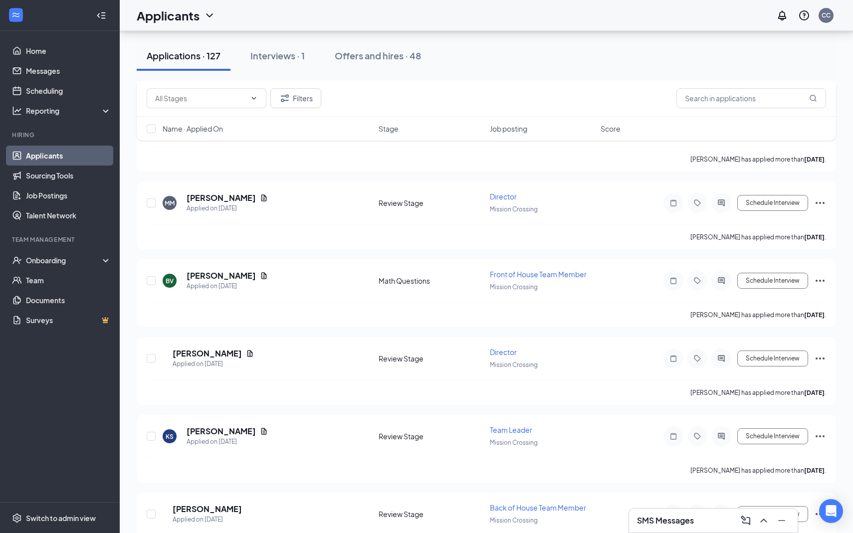
scroll to position [2471, 0]
click at [719, 532] on div "SMS Messages" at bounding box center [713, 520] width 170 height 25
click at [718, 530] on div "SMS Messages" at bounding box center [713, 521] width 169 height 24
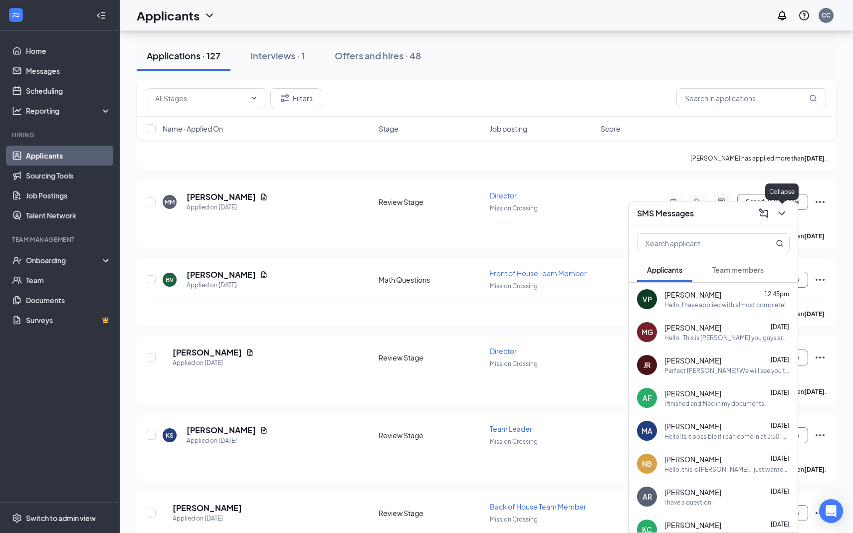
click at [777, 212] on icon "ChevronDown" at bounding box center [781, 213] width 12 height 12
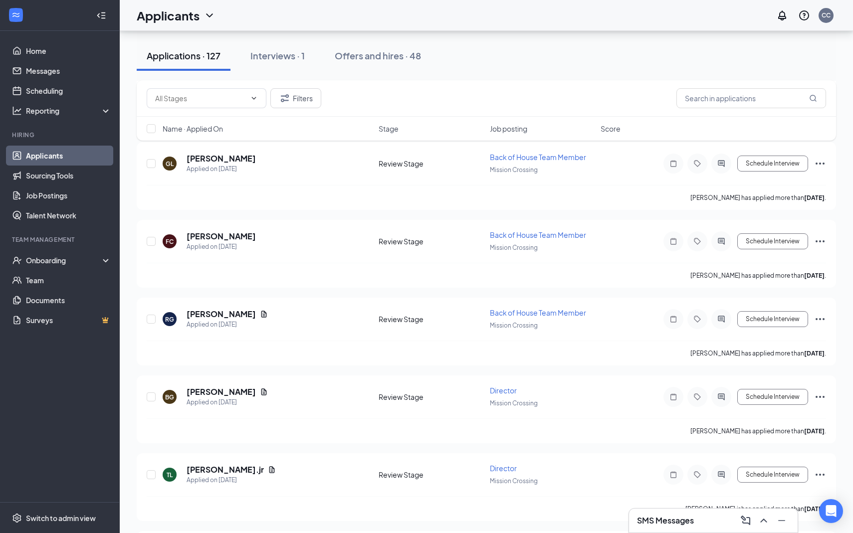
scroll to position [594, 0]
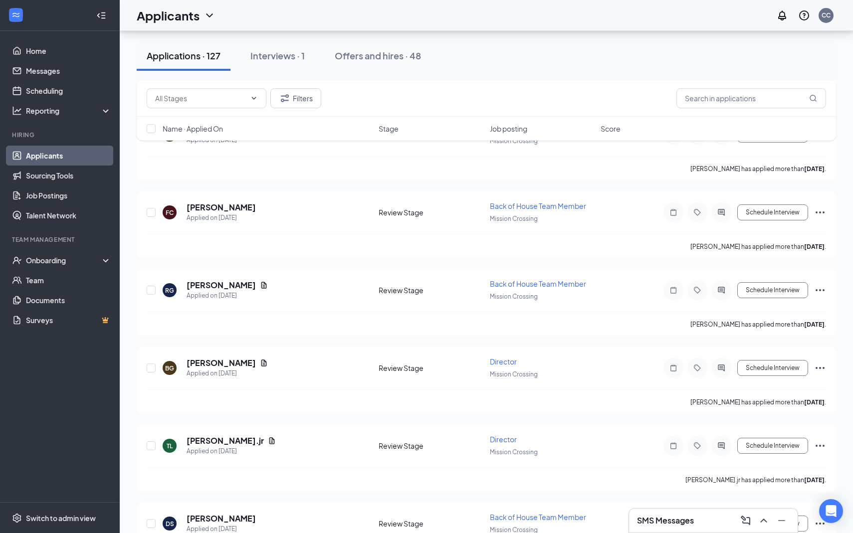
click at [665, 532] on div "SMS Messages" at bounding box center [713, 520] width 170 height 25
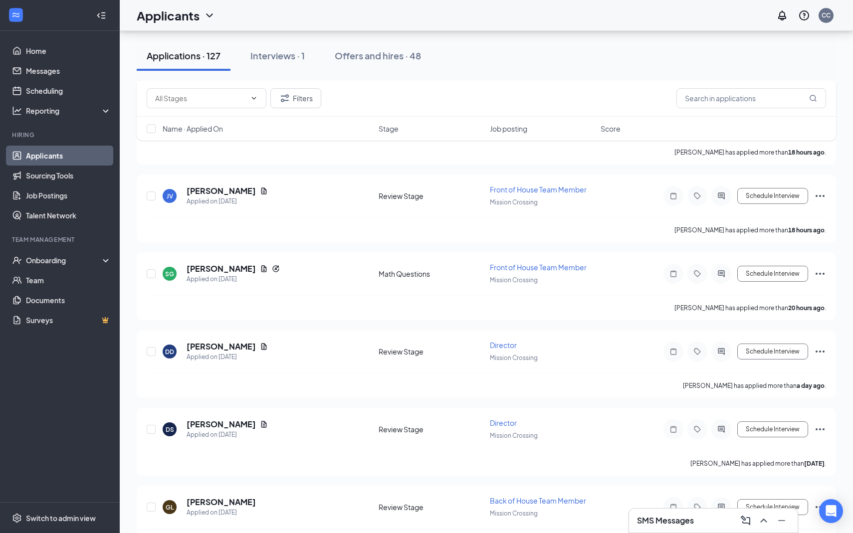
scroll to position [0, 0]
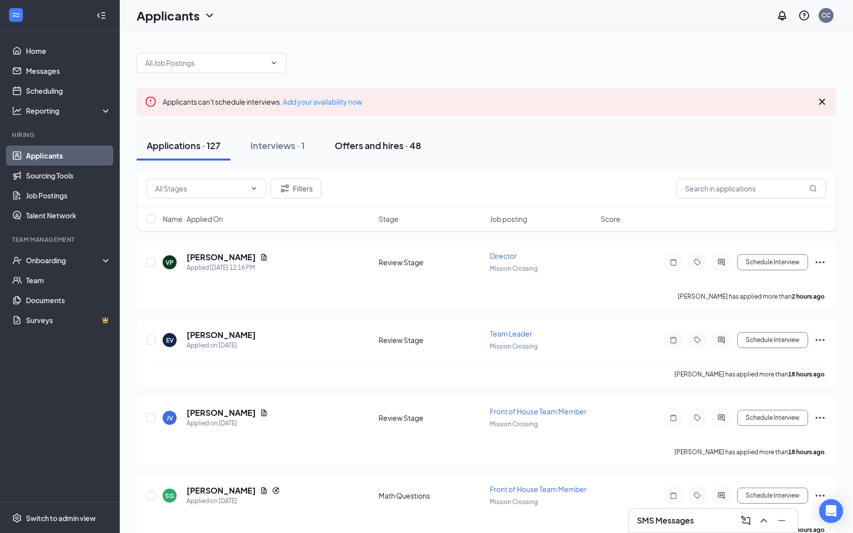
click at [372, 146] on div "Offers and hires · 48" at bounding box center [378, 145] width 86 height 12
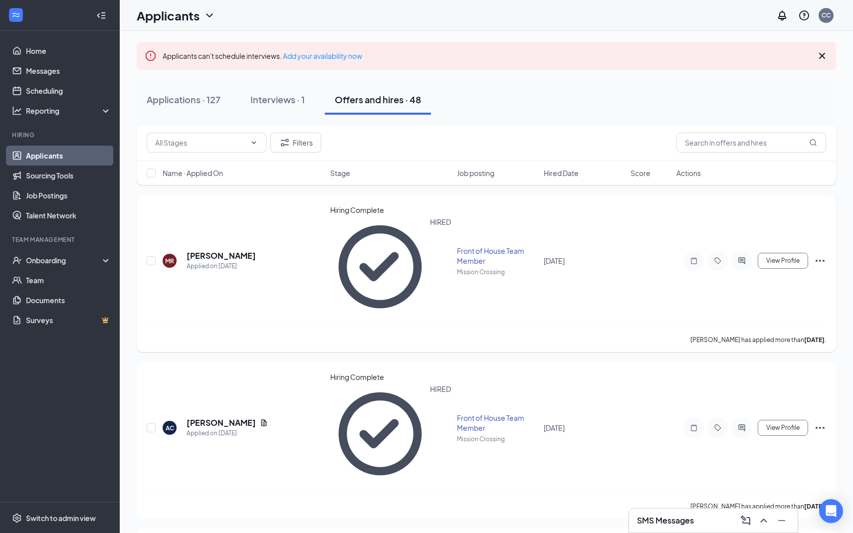
scroll to position [81, 0]
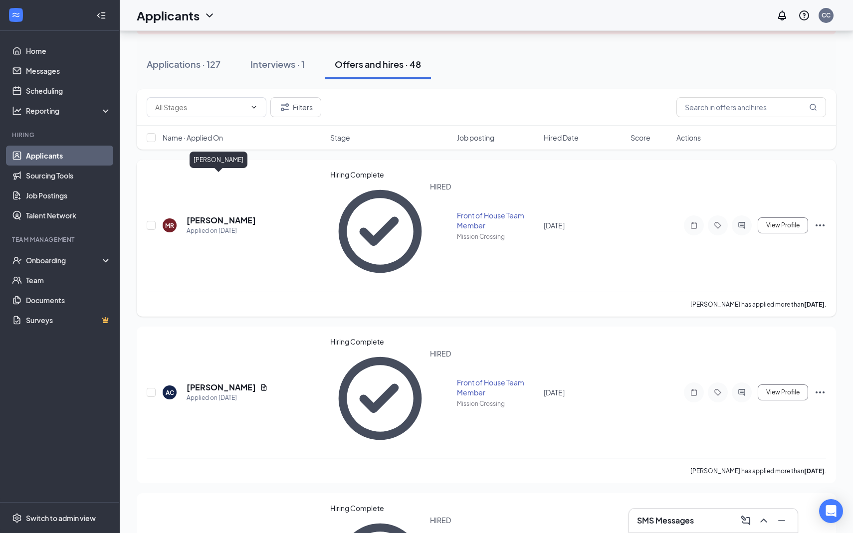
click at [220, 215] on h5 "[PERSON_NAME]" at bounding box center [220, 220] width 69 height 11
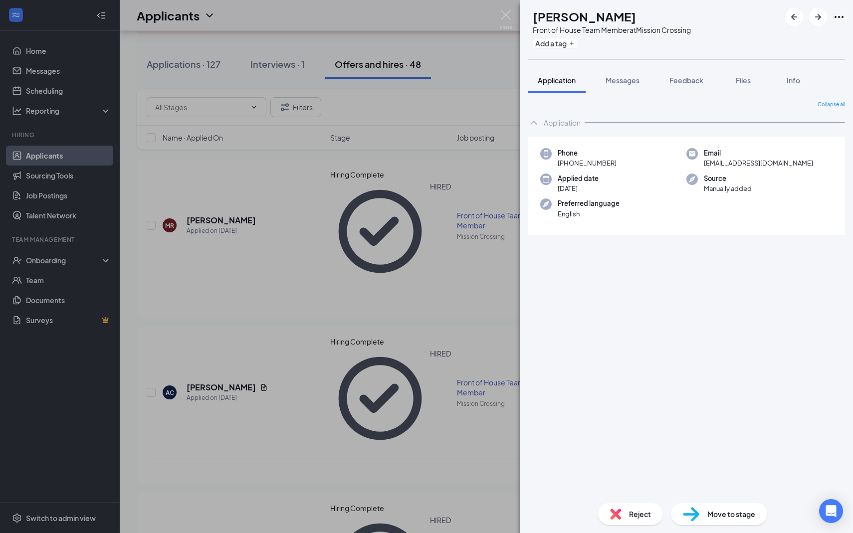
click at [323, 334] on div "MR [PERSON_NAME] Front of House Team Member at [GEOGRAPHIC_DATA] Add a tag Appl…" at bounding box center [426, 266] width 853 height 533
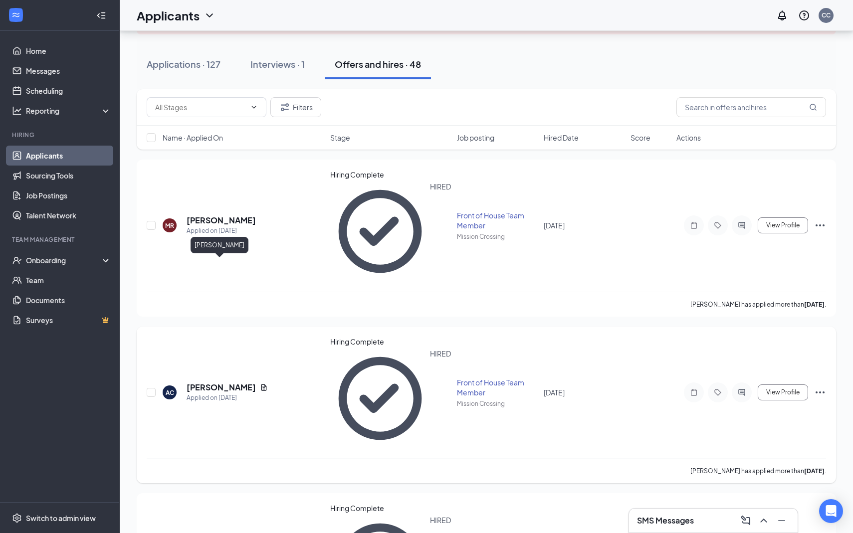
click at [207, 393] on div "Applied on [DATE]" at bounding box center [226, 398] width 81 height 10
click at [207, 382] on h5 "[PERSON_NAME]" at bounding box center [220, 387] width 69 height 11
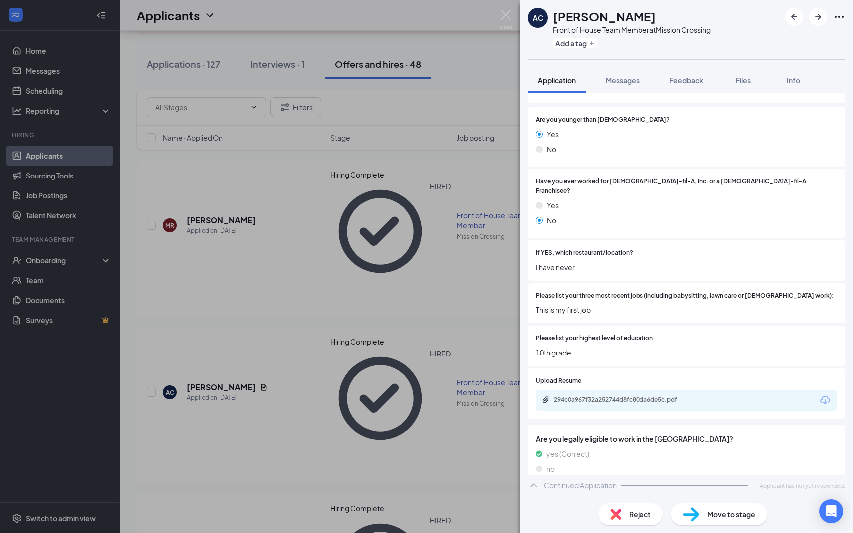
scroll to position [132, 0]
click at [443, 350] on div "AC [PERSON_NAME] Front of House Team Member at [GEOGRAPHIC_DATA] Add a tag Appl…" at bounding box center [426, 266] width 853 height 533
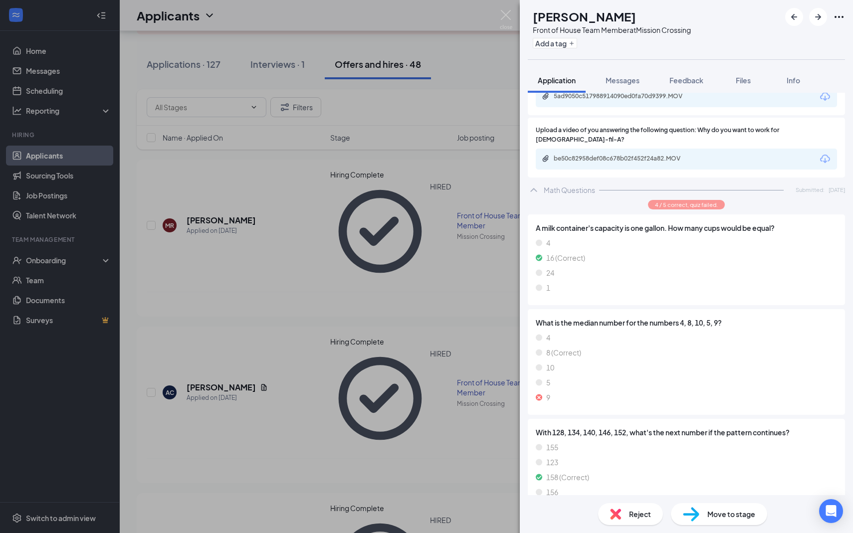
scroll to position [1009, 0]
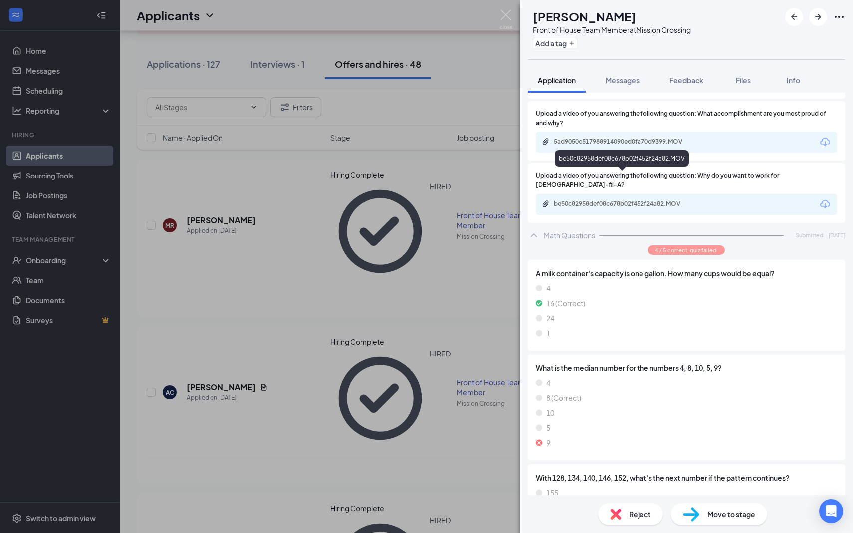
click at [624, 200] on div "be50c82958def08c678b02f452f24a82.MOV" at bounding box center [623, 204] width 140 height 8
click at [439, 288] on div "AF [PERSON_NAME] Front of House Team Member at [GEOGRAPHIC_DATA] Add a tag Appl…" at bounding box center [426, 266] width 853 height 533
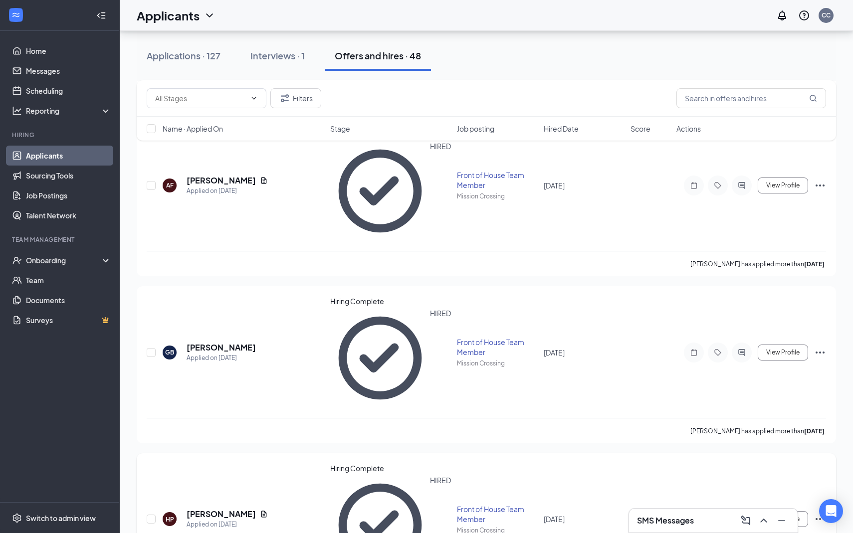
scroll to position [485, 0]
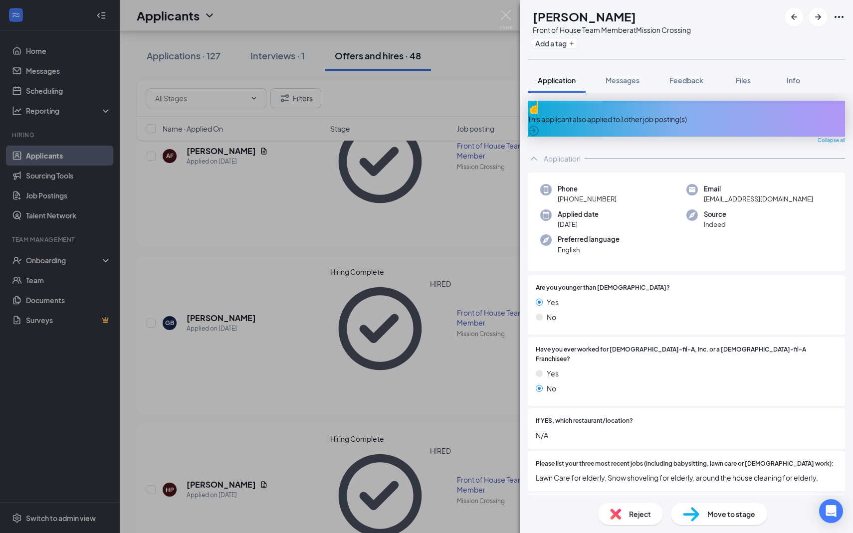
scroll to position [184, 0]
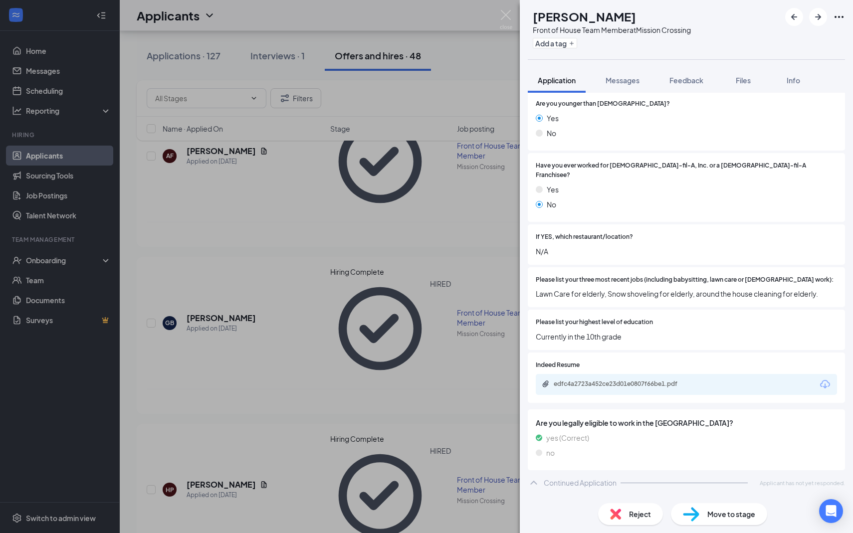
click at [292, 297] on div "DH [PERSON_NAME] Front of House Team Member at [GEOGRAPHIC_DATA] Add a tag Appl…" at bounding box center [426, 266] width 853 height 533
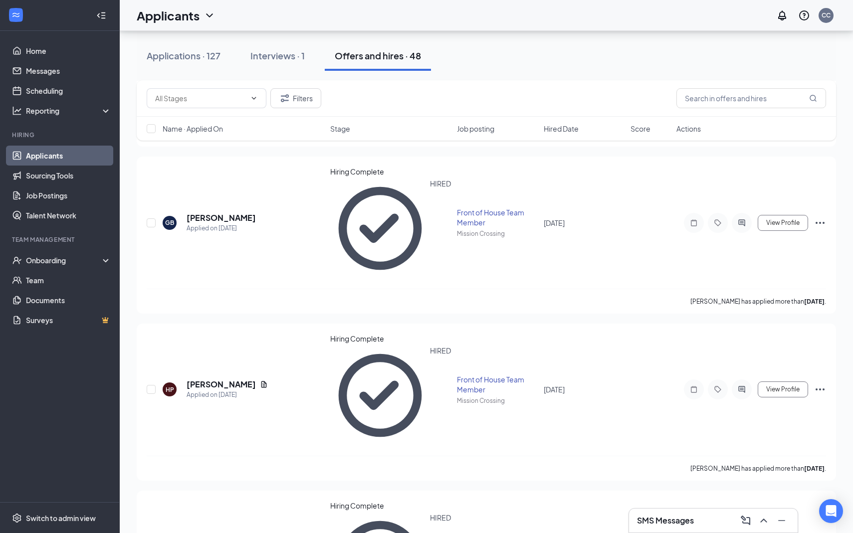
scroll to position [600, 0]
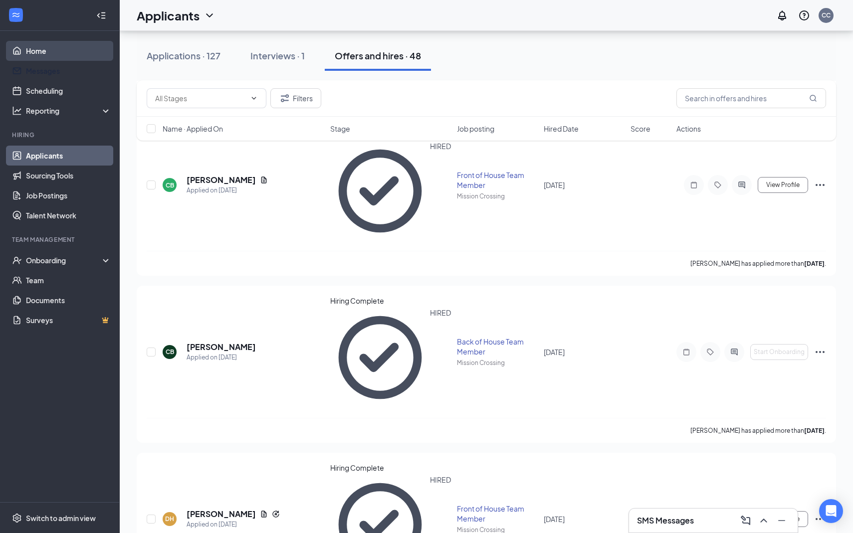
click at [49, 46] on link "Home" at bounding box center [68, 51] width 85 height 20
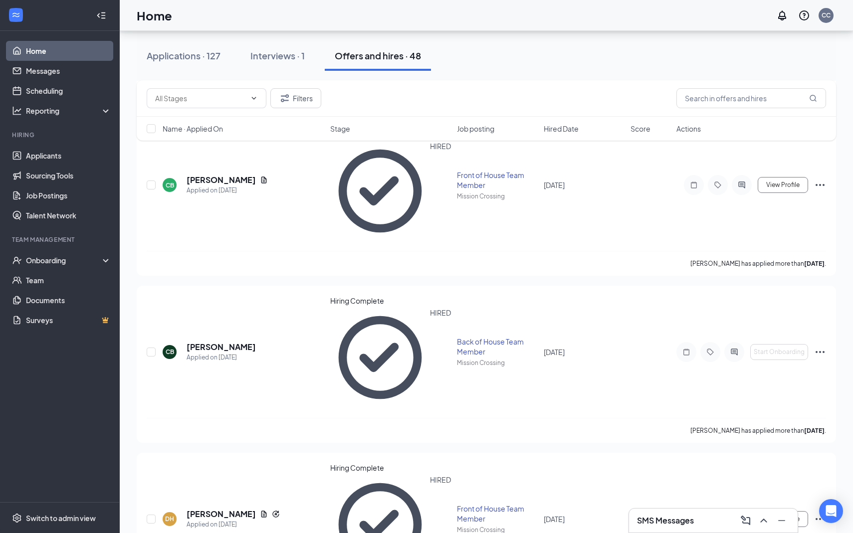
scroll to position [21, 0]
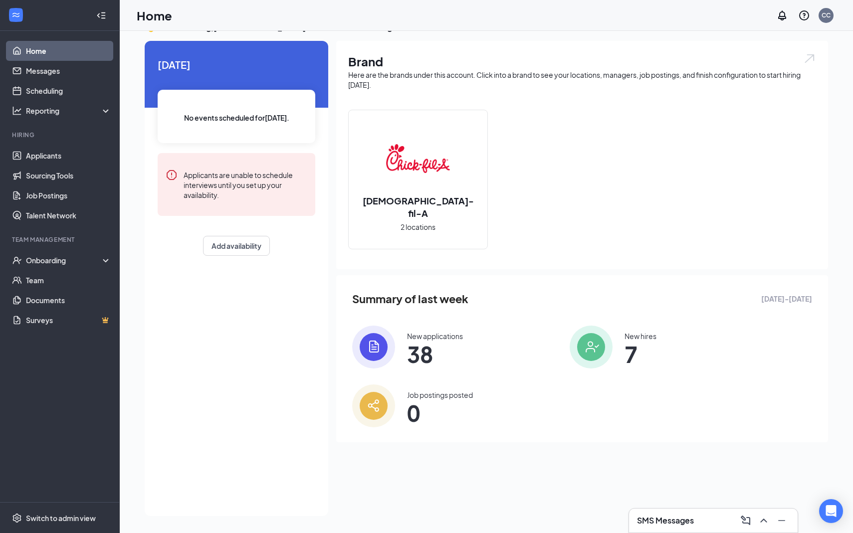
click at [396, 353] on div "New applications 38" at bounding box center [452, 347] width 201 height 43
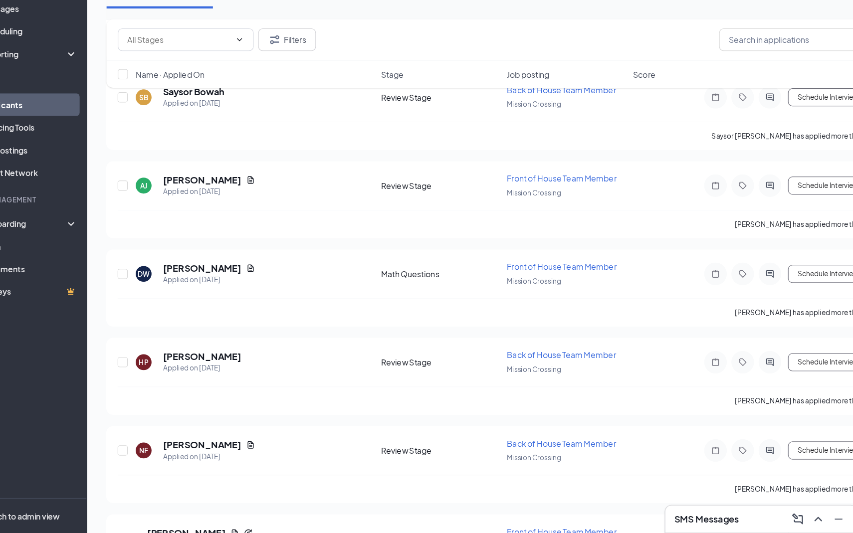
scroll to position [1266, 0]
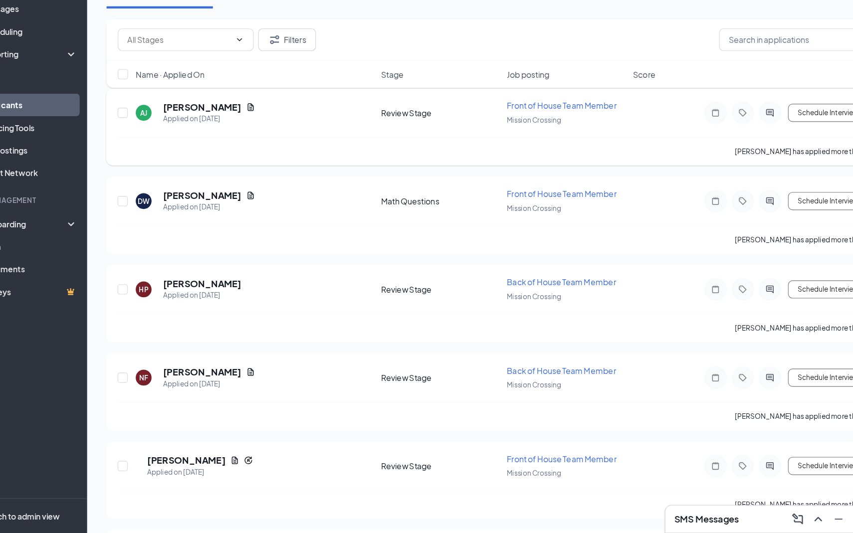
click at [450, 193] on div "[PERSON_NAME] has applied more than [DATE] ." at bounding box center [486, 196] width 679 height 25
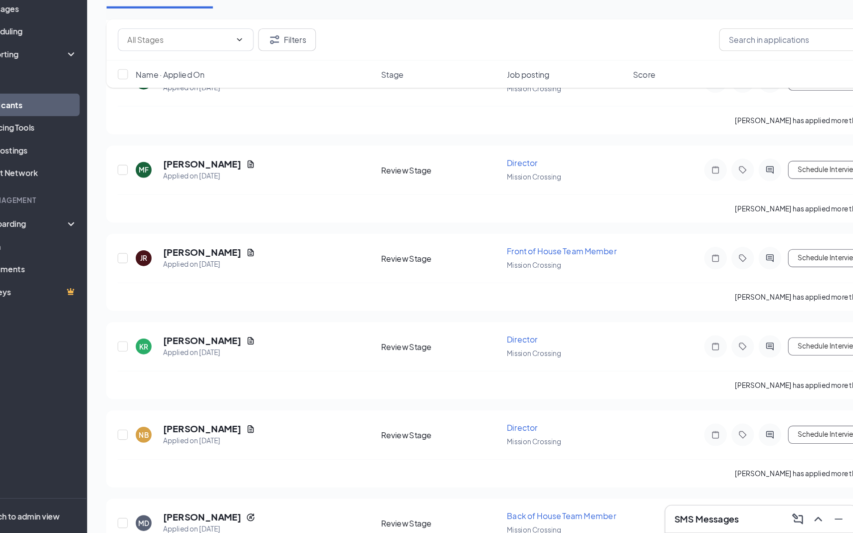
scroll to position [1684, 0]
click at [661, 75] on div "Applications · 127 Interviews · 1 Offers and hires · 48" at bounding box center [486, 56] width 699 height 50
click at [664, 64] on div "Applications · 127 Interviews · 1 Offers and hires · 48" at bounding box center [486, 56] width 699 height 30
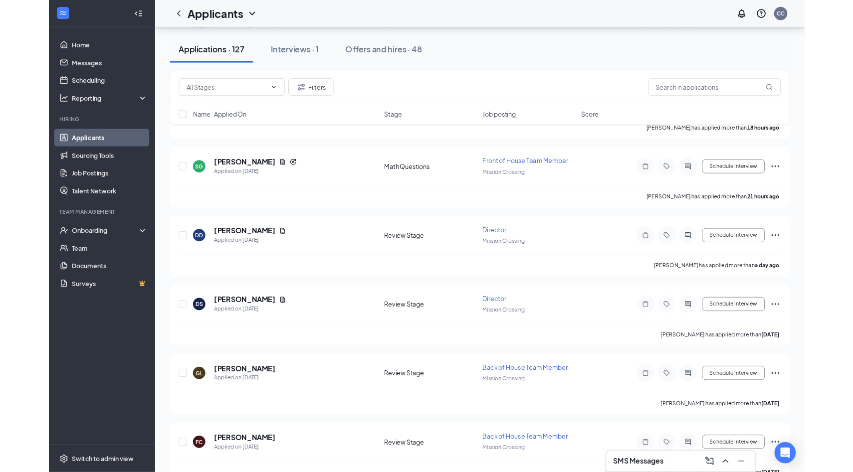
scroll to position [0, 0]
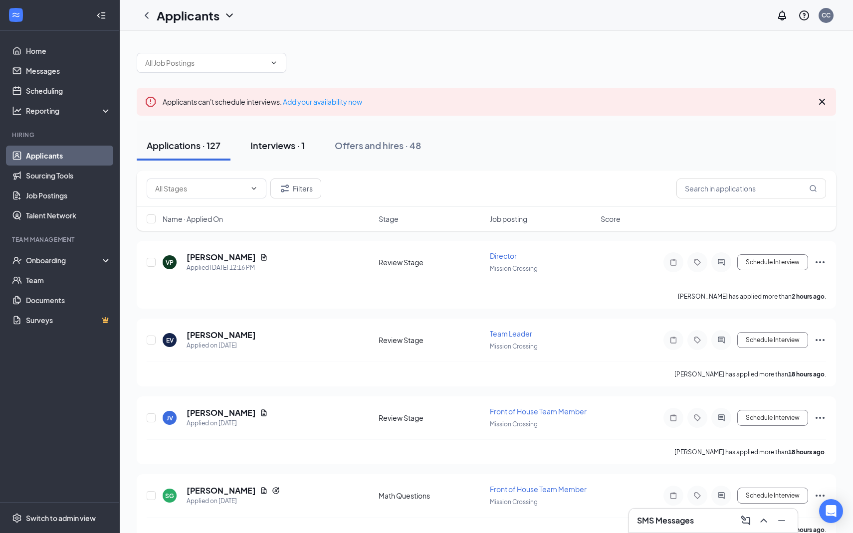
click at [282, 140] on div "Interviews · 1" at bounding box center [277, 145] width 54 height 12
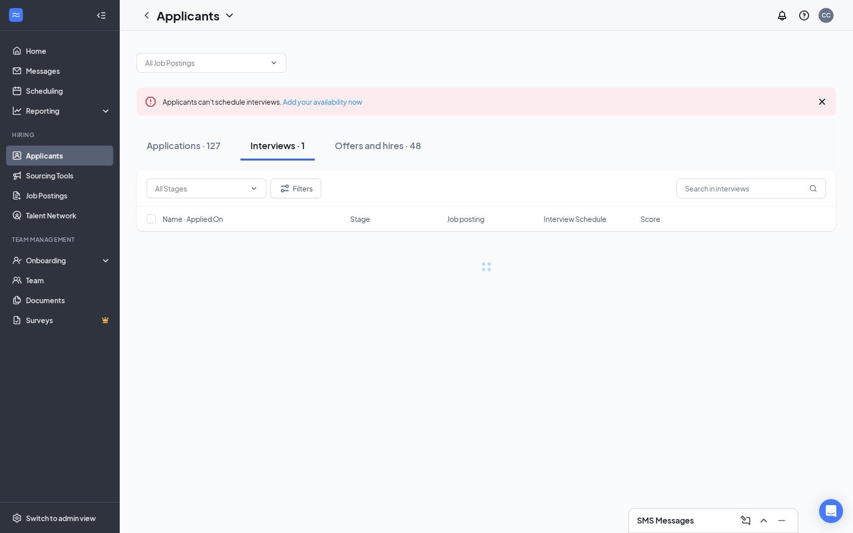
click at [282, 161] on div "Applications · 127 Interviews · 1 Offers and hires · 48" at bounding box center [486, 146] width 699 height 50
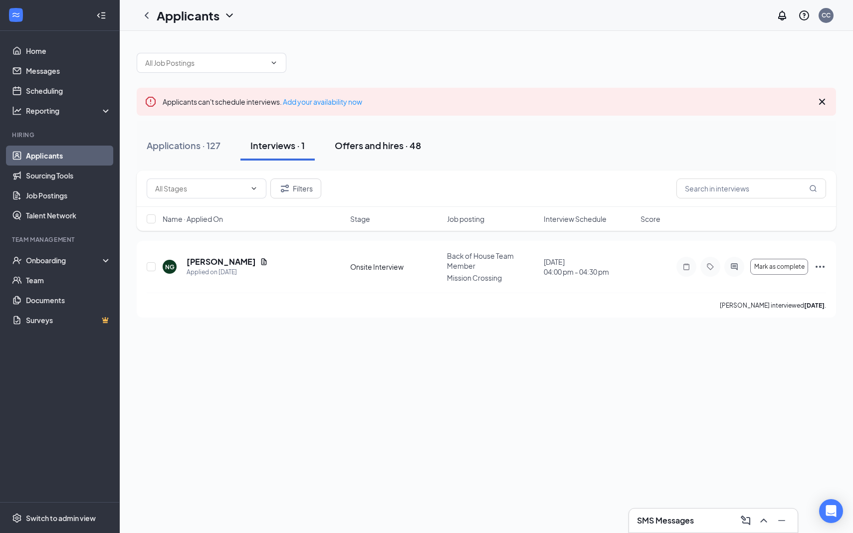
click at [397, 156] on button "Offers and hires · 48" at bounding box center [378, 146] width 106 height 30
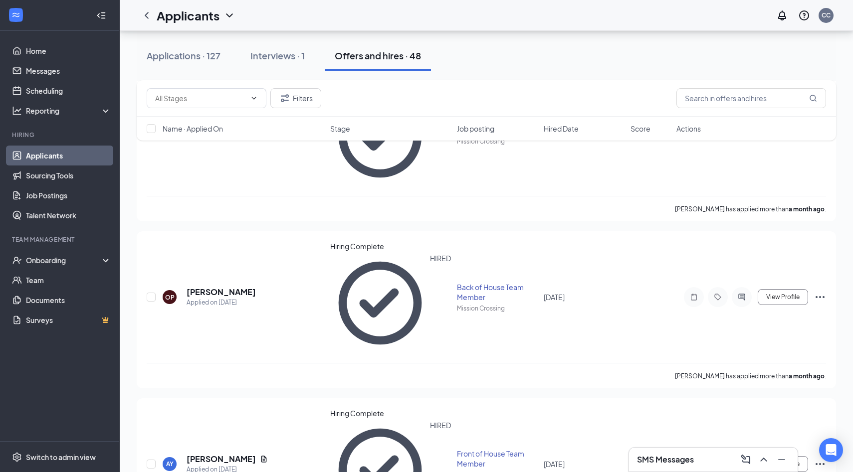
scroll to position [1346, 0]
click at [643, 460] on h3 "SMS Messages" at bounding box center [665, 459] width 57 height 11
